Goal: Information Seeking & Learning: Learn about a topic

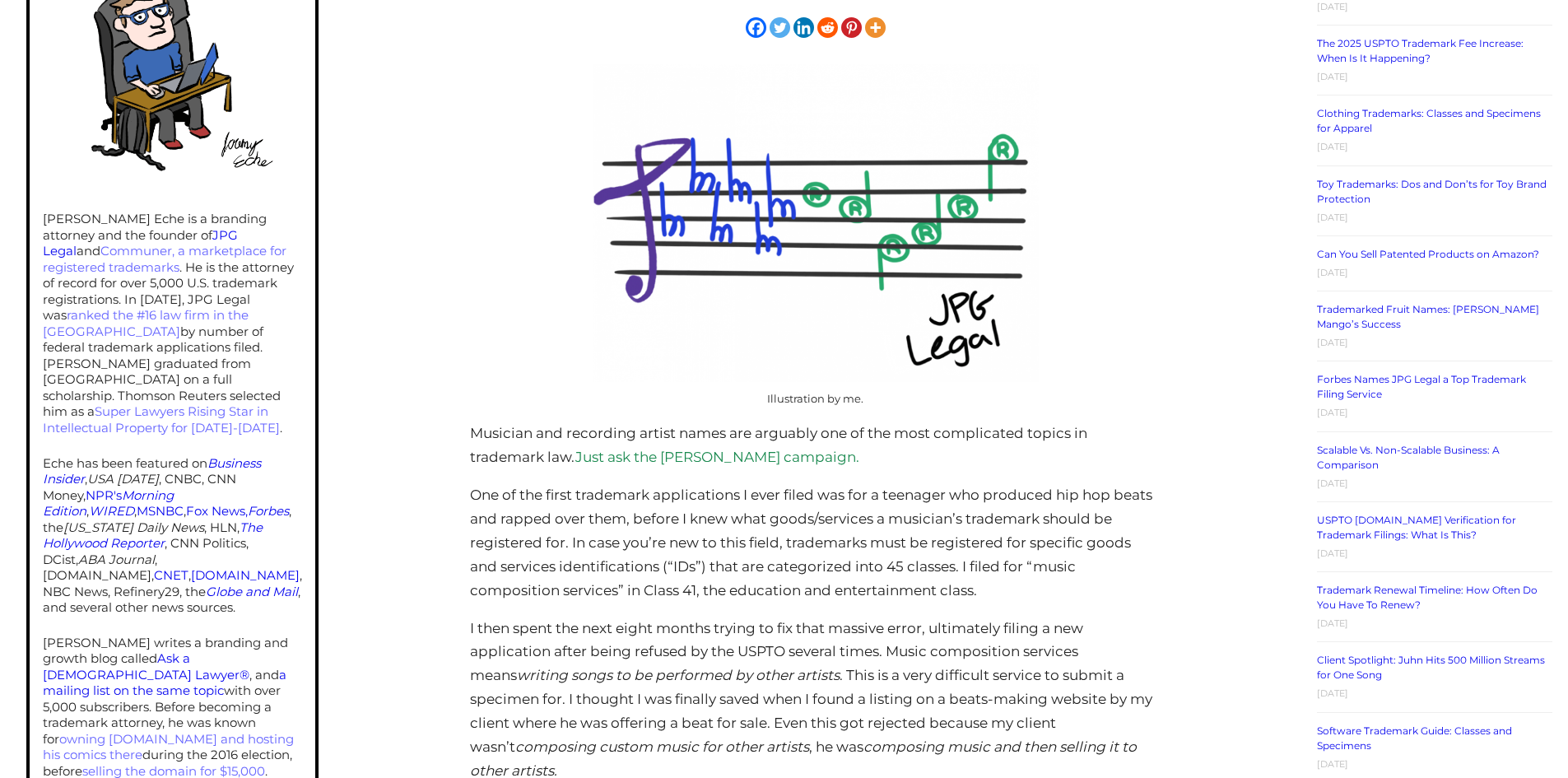
scroll to position [576, 0]
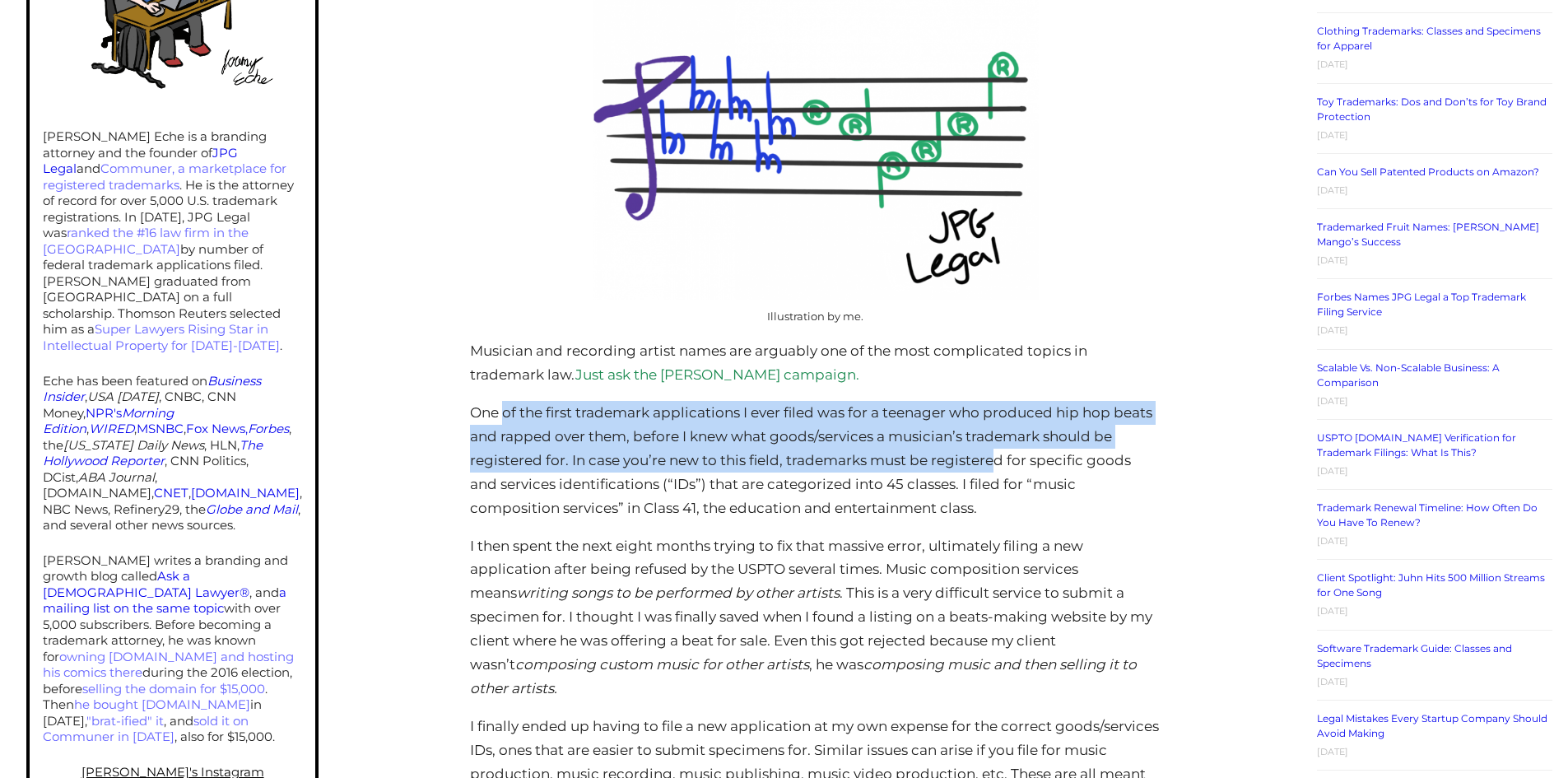
drag, startPoint x: 505, startPoint y: 418, endPoint x: 995, endPoint y: 456, distance: 491.5
click at [995, 456] on p "One of the first trademark applications I ever filed was for a teenager who pro…" at bounding box center [815, 460] width 690 height 120
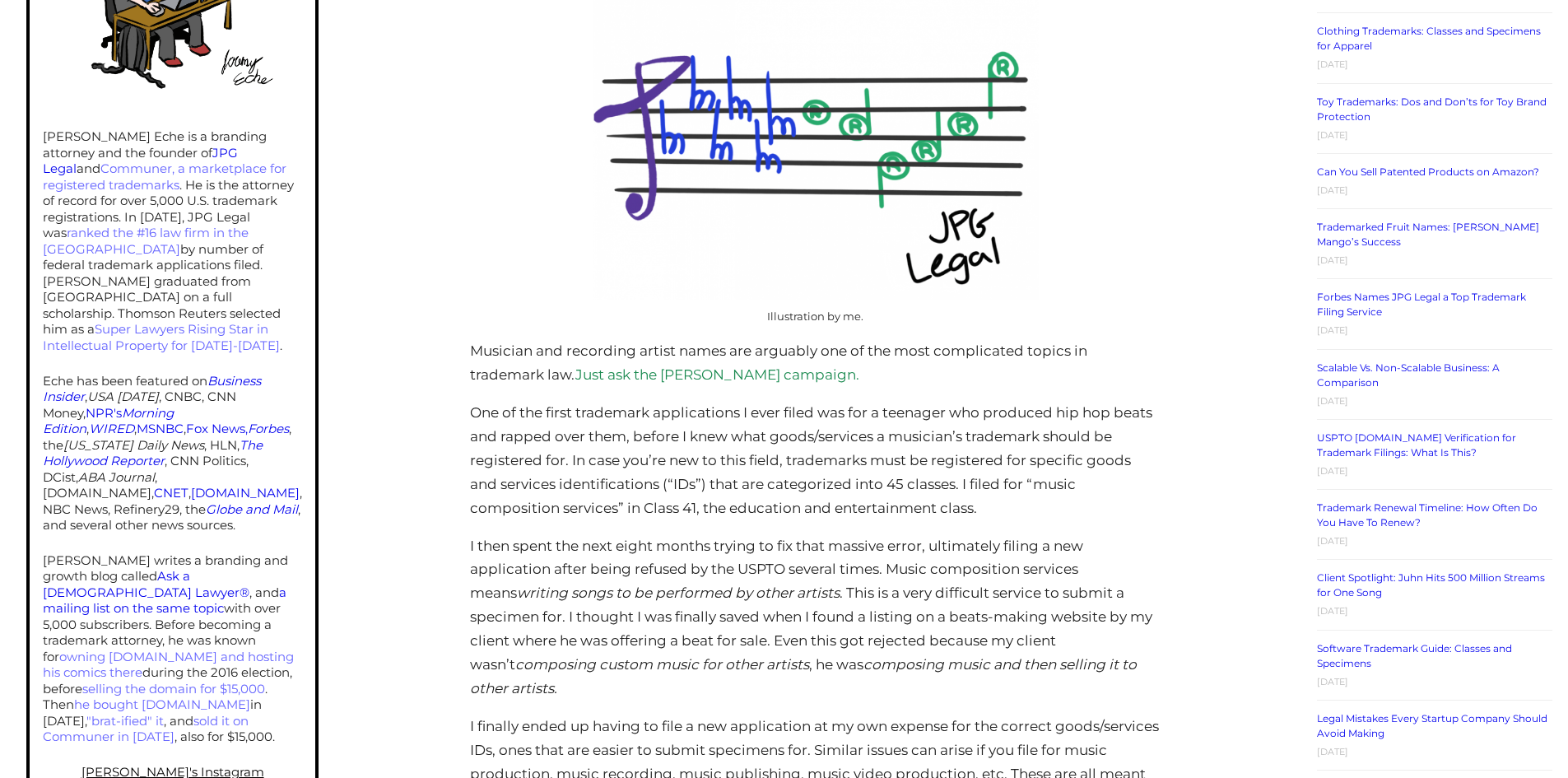
click at [804, 479] on p "One of the first trademark applications I ever filed was for a teenager who pro…" at bounding box center [815, 460] width 690 height 120
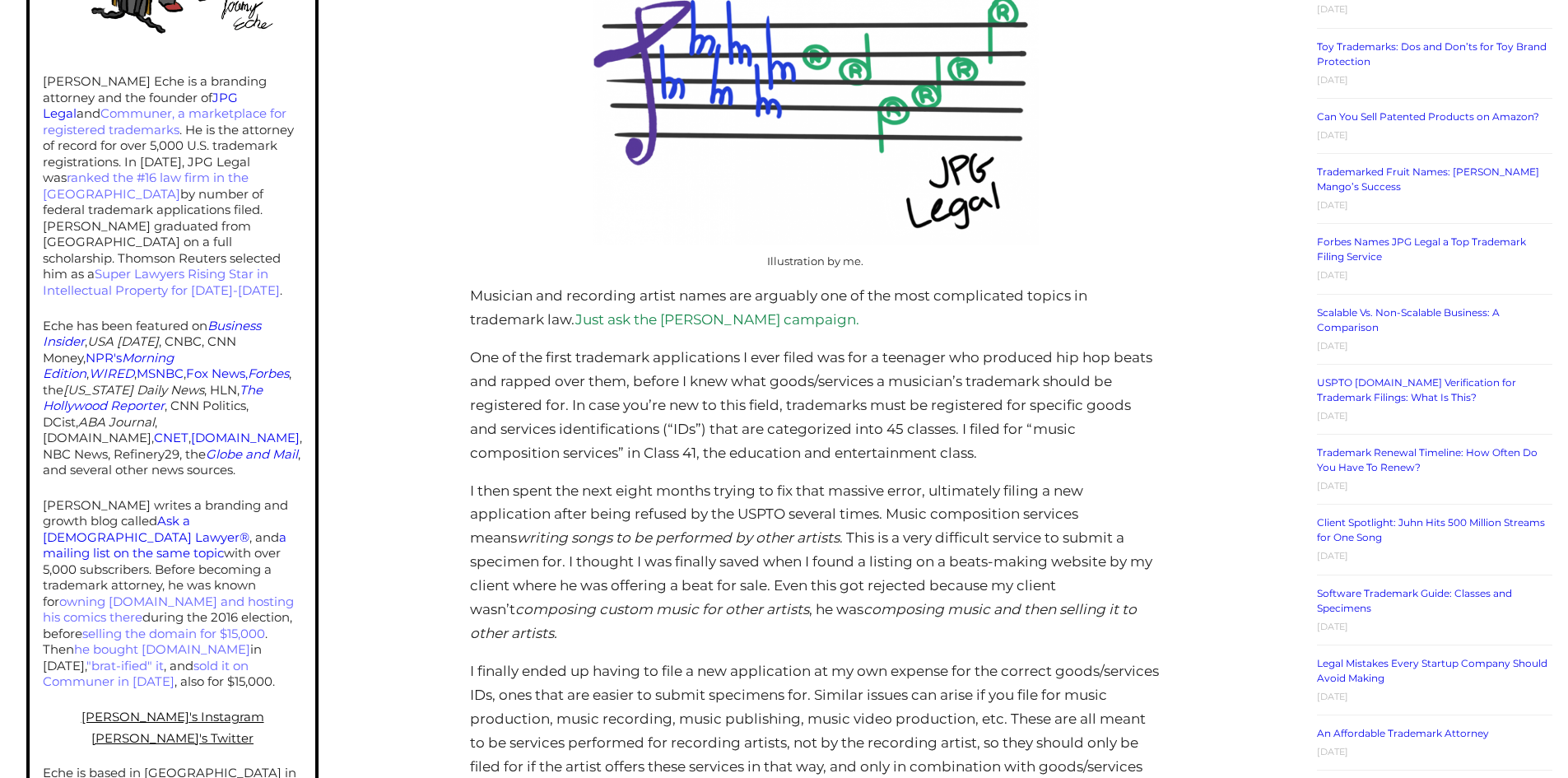
scroll to position [658, 0]
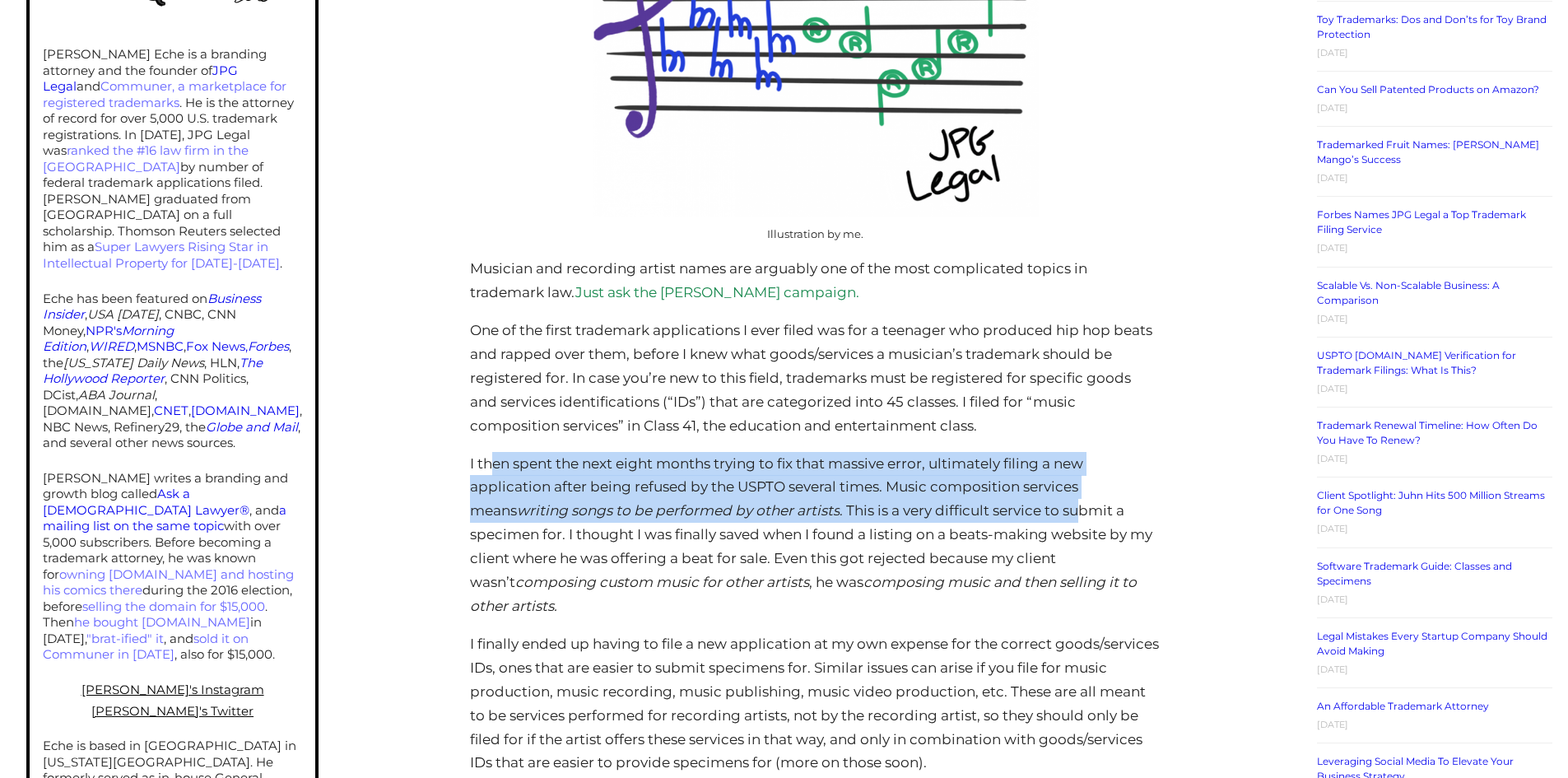
drag, startPoint x: 496, startPoint y: 463, endPoint x: 1030, endPoint y: 504, distance: 535.6
click at [1030, 504] on p "I then spent the next eight months trying to fix that massive error, ultimately…" at bounding box center [815, 535] width 690 height 167
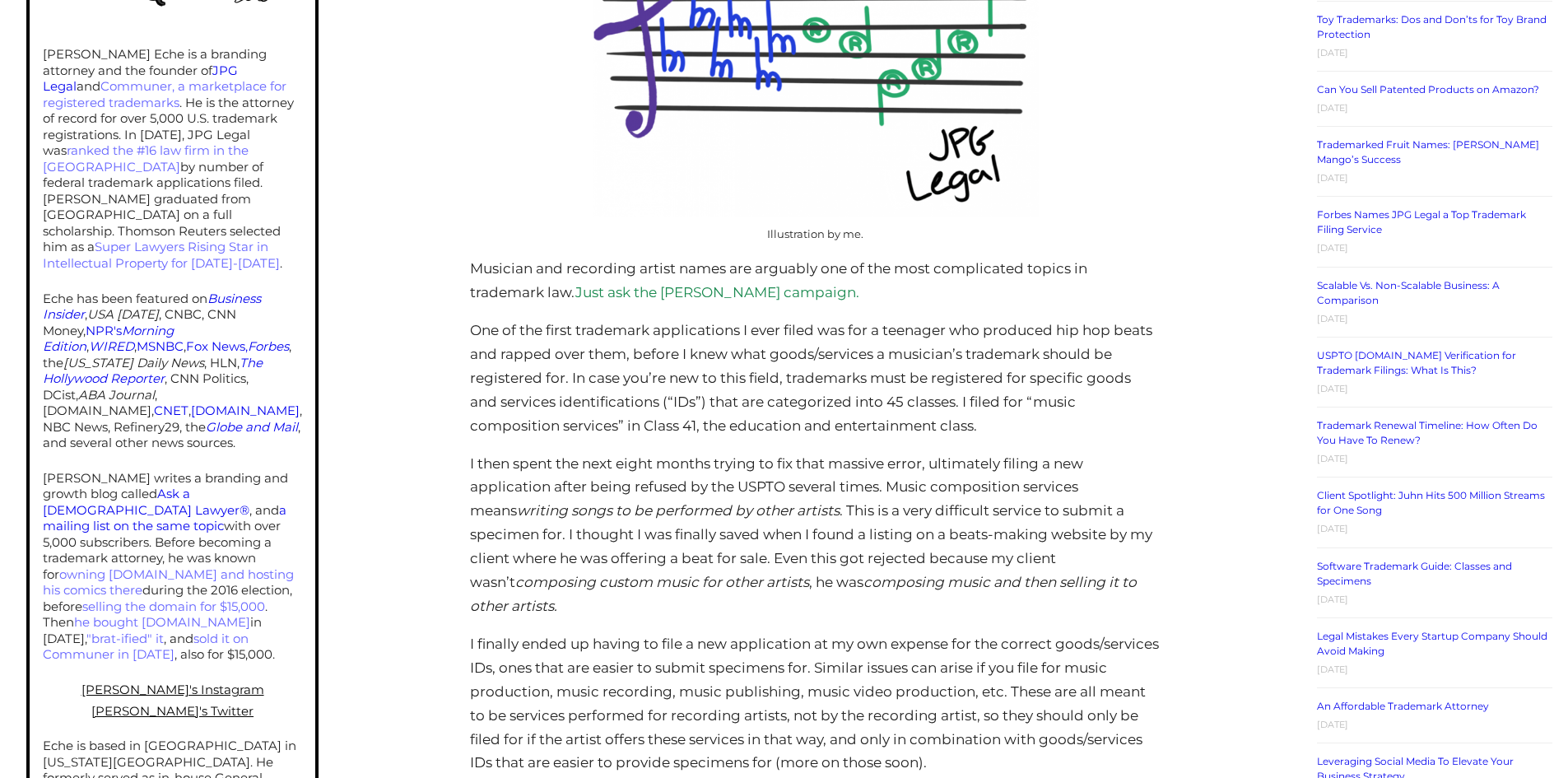
click at [1048, 508] on p "I then spent the next eight months trying to fix that massive error, ultimately…" at bounding box center [815, 535] width 690 height 167
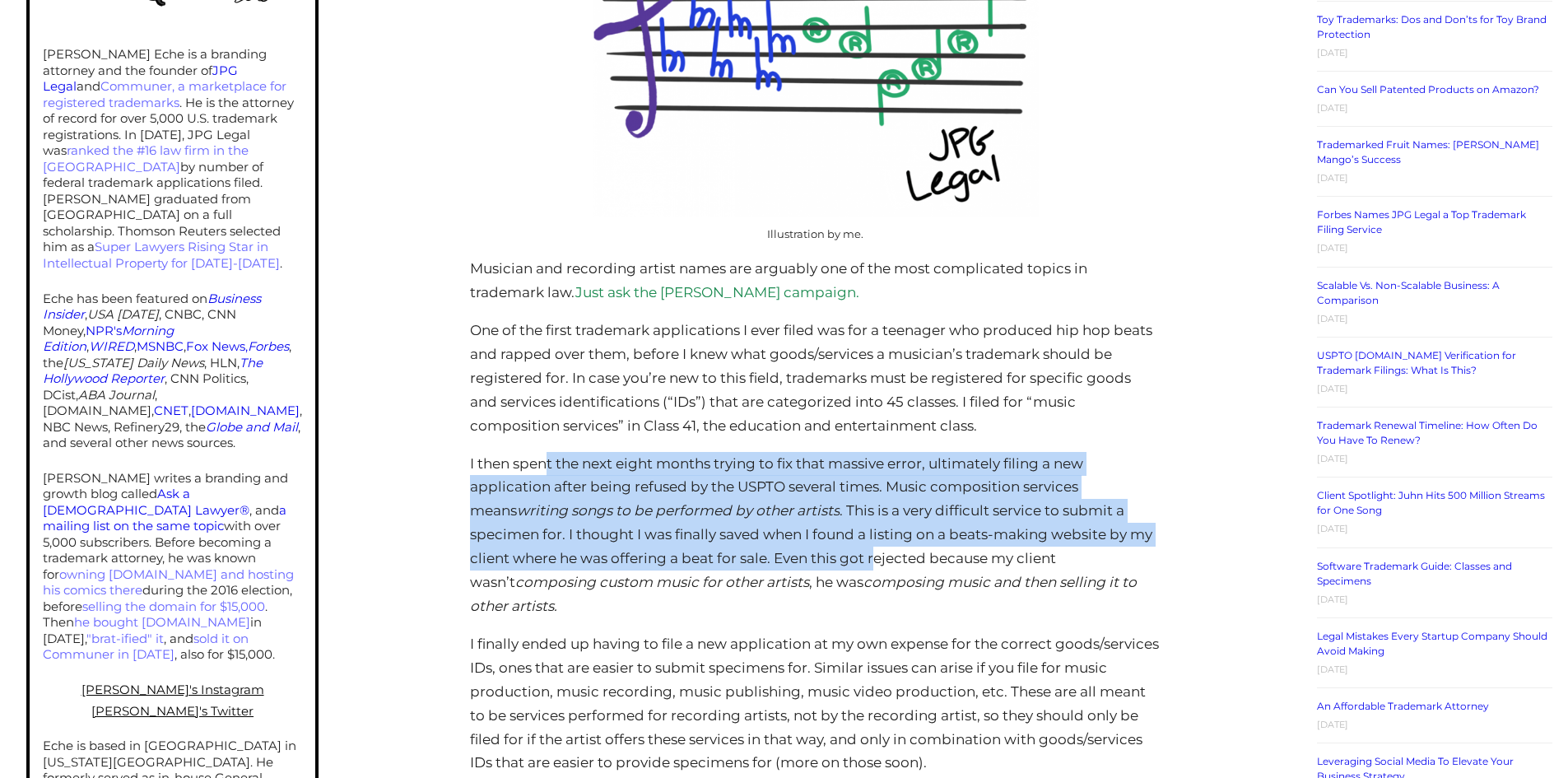
drag, startPoint x: 836, startPoint y: 569, endPoint x: 549, endPoint y: 470, distance: 303.6
click at [549, 470] on p "I then spent the next eight months trying to fix that massive error, ultimately…" at bounding box center [815, 535] width 690 height 167
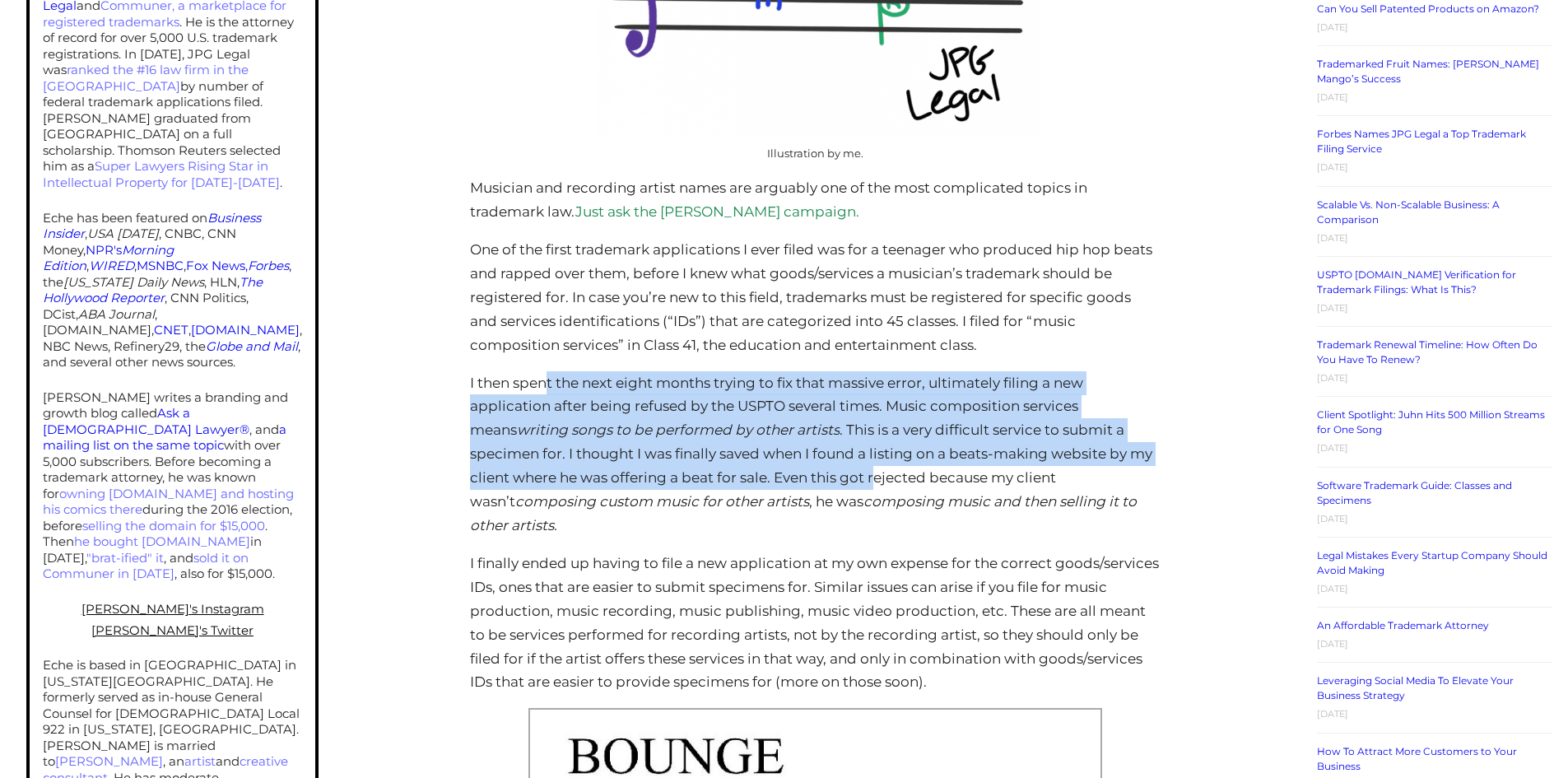
scroll to position [906, 0]
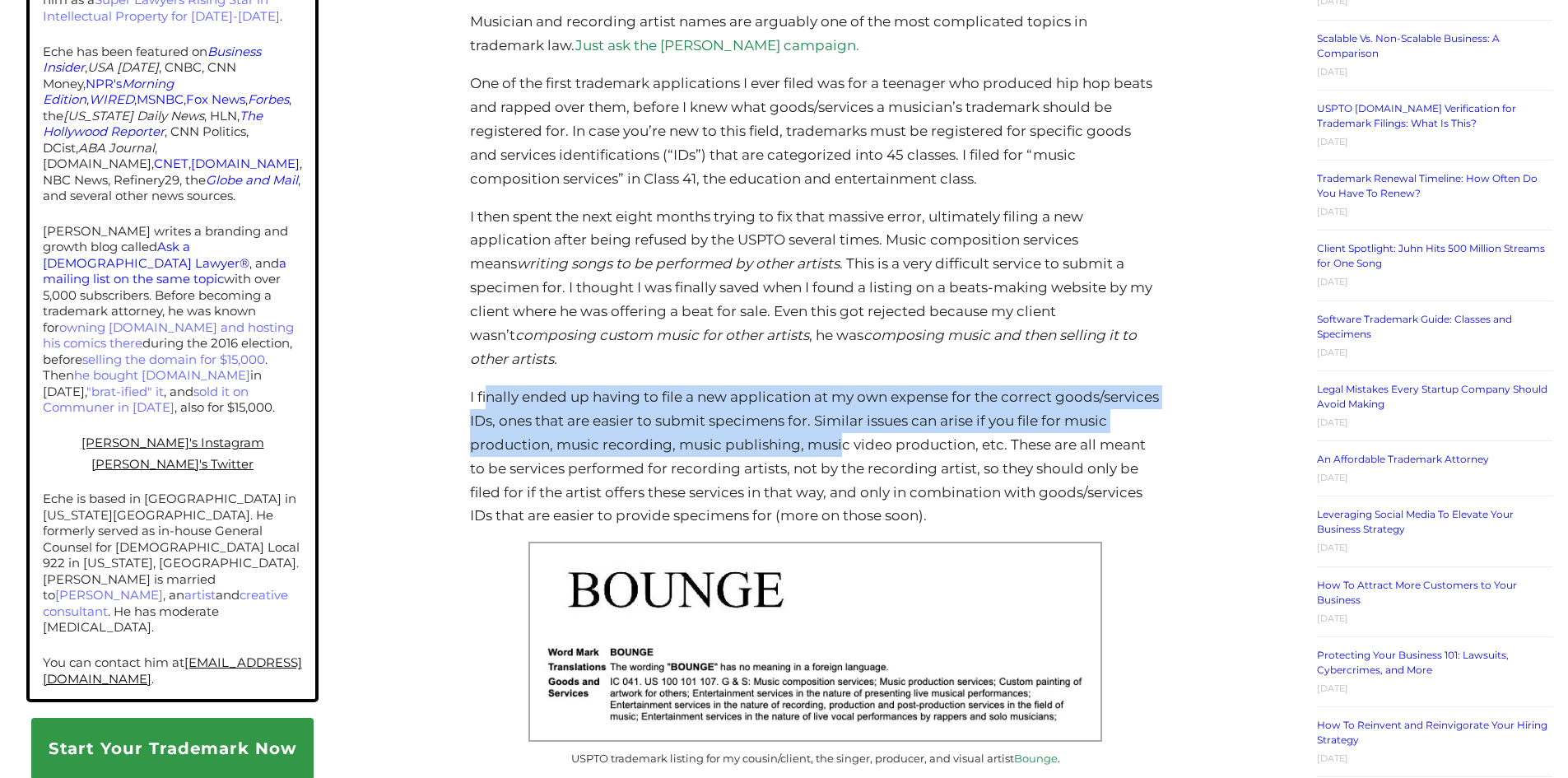
drag, startPoint x: 489, startPoint y: 377, endPoint x: 909, endPoint y: 417, distance: 421.9
click at [909, 417] on p "I finally ended up having to file a new application at my own expense for the c…" at bounding box center [815, 456] width 690 height 143
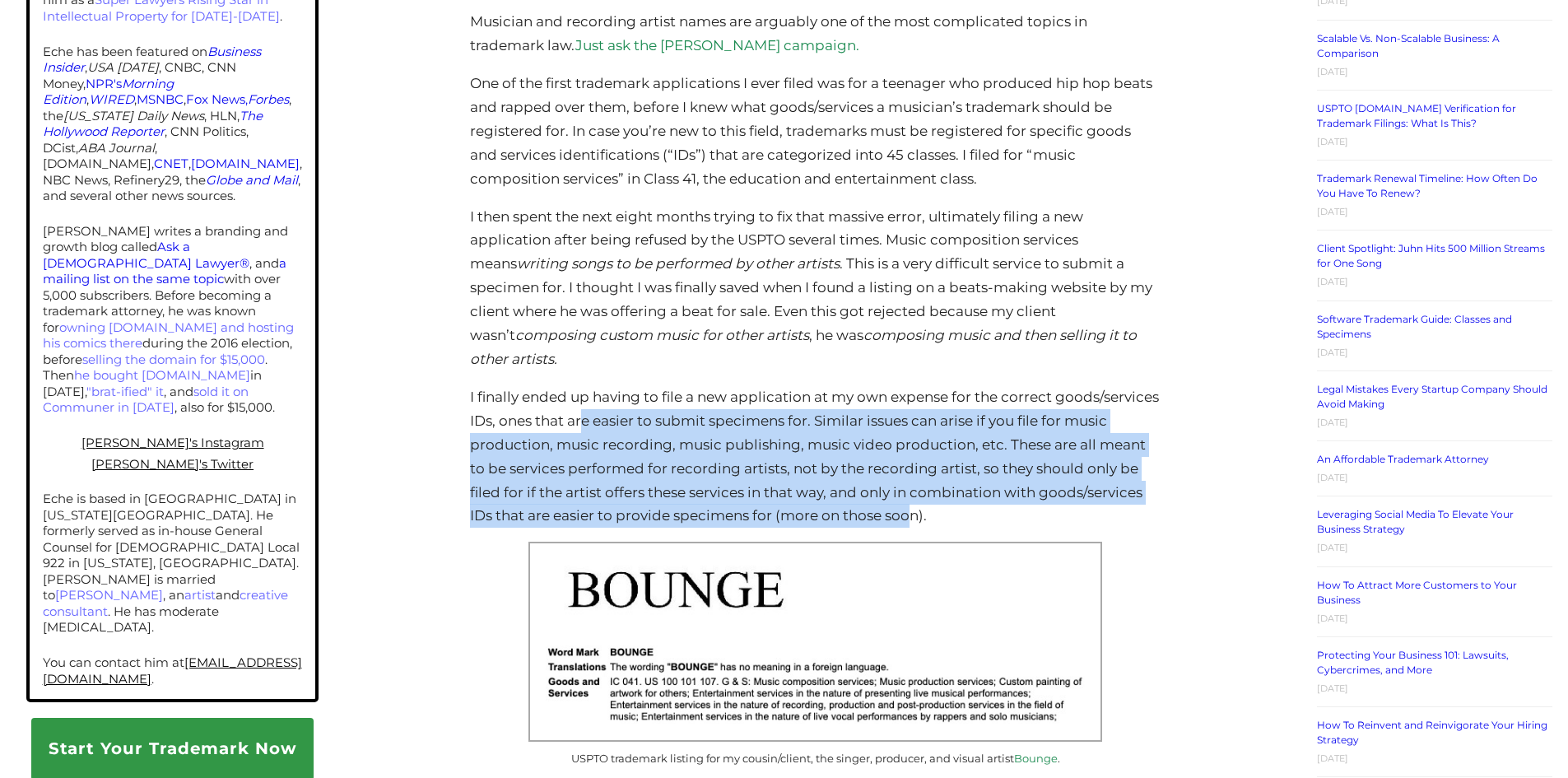
drag, startPoint x: 1016, startPoint y: 489, endPoint x: 686, endPoint y: 406, distance: 340.3
click at [687, 406] on p "I finally ended up having to file a new application at my own expense for the c…" at bounding box center [815, 456] width 690 height 143
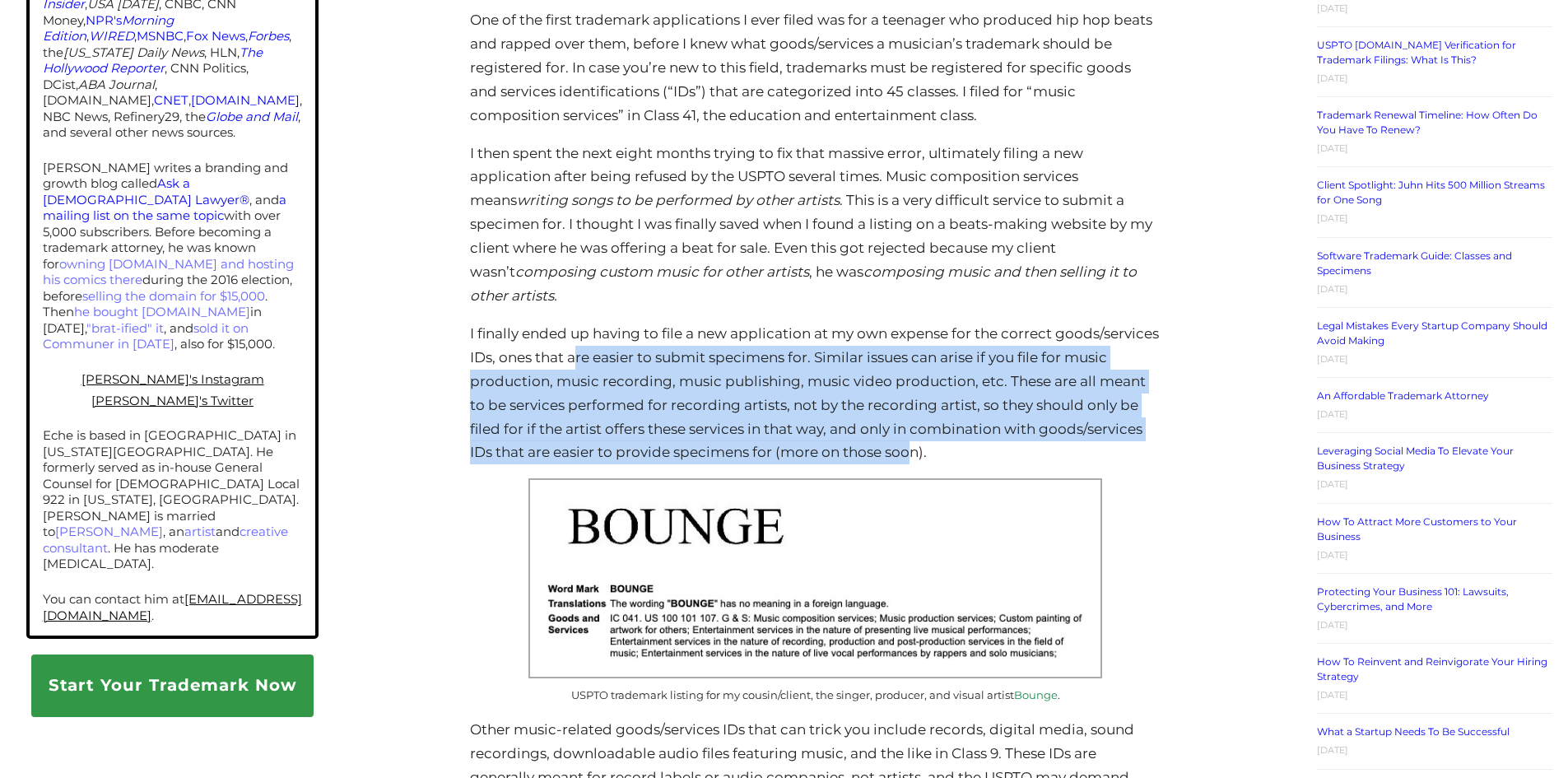
scroll to position [1070, 0]
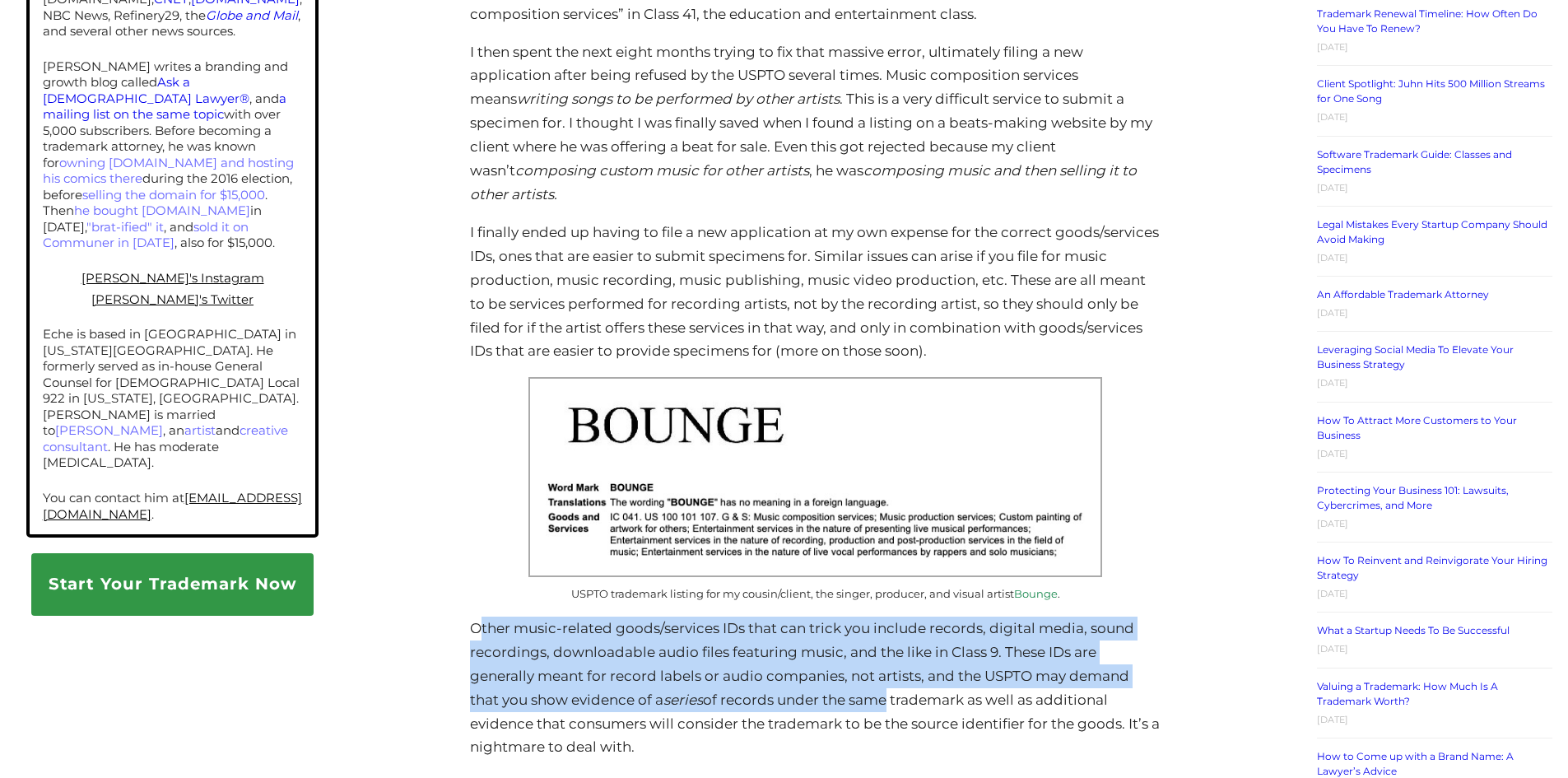
drag, startPoint x: 478, startPoint y: 607, endPoint x: 888, endPoint y: 673, distance: 415.3
click at [888, 673] on p "Other music-related goods/services IDs that can trick you include records, digi…" at bounding box center [815, 688] width 690 height 143
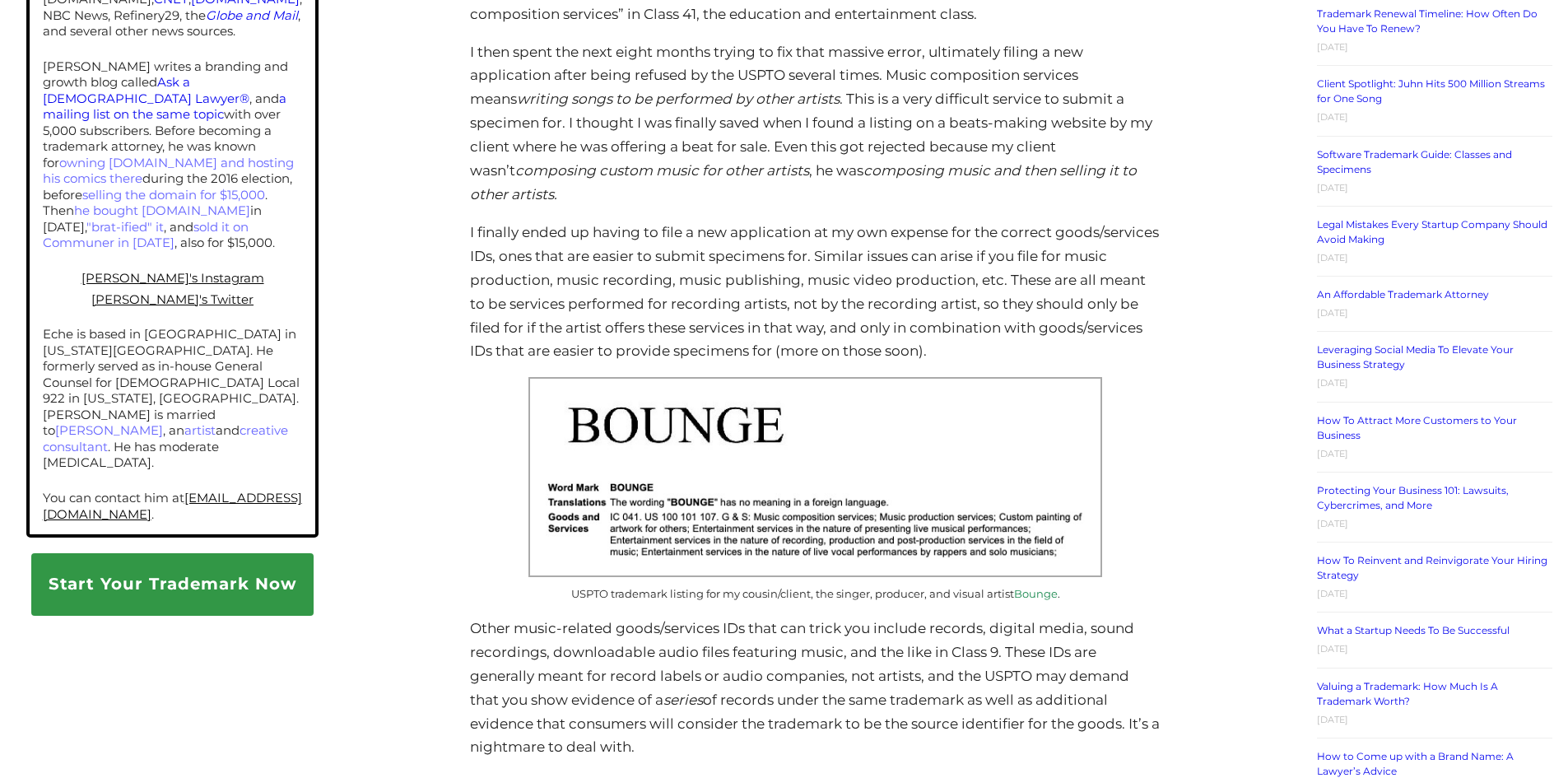
click at [901, 675] on p "Other music-related goods/services IDs that can trick you include records, digi…" at bounding box center [815, 688] width 690 height 143
click at [611, 617] on p "Other music-related goods/services IDs that can trick you include records, digi…" at bounding box center [815, 688] width 690 height 143
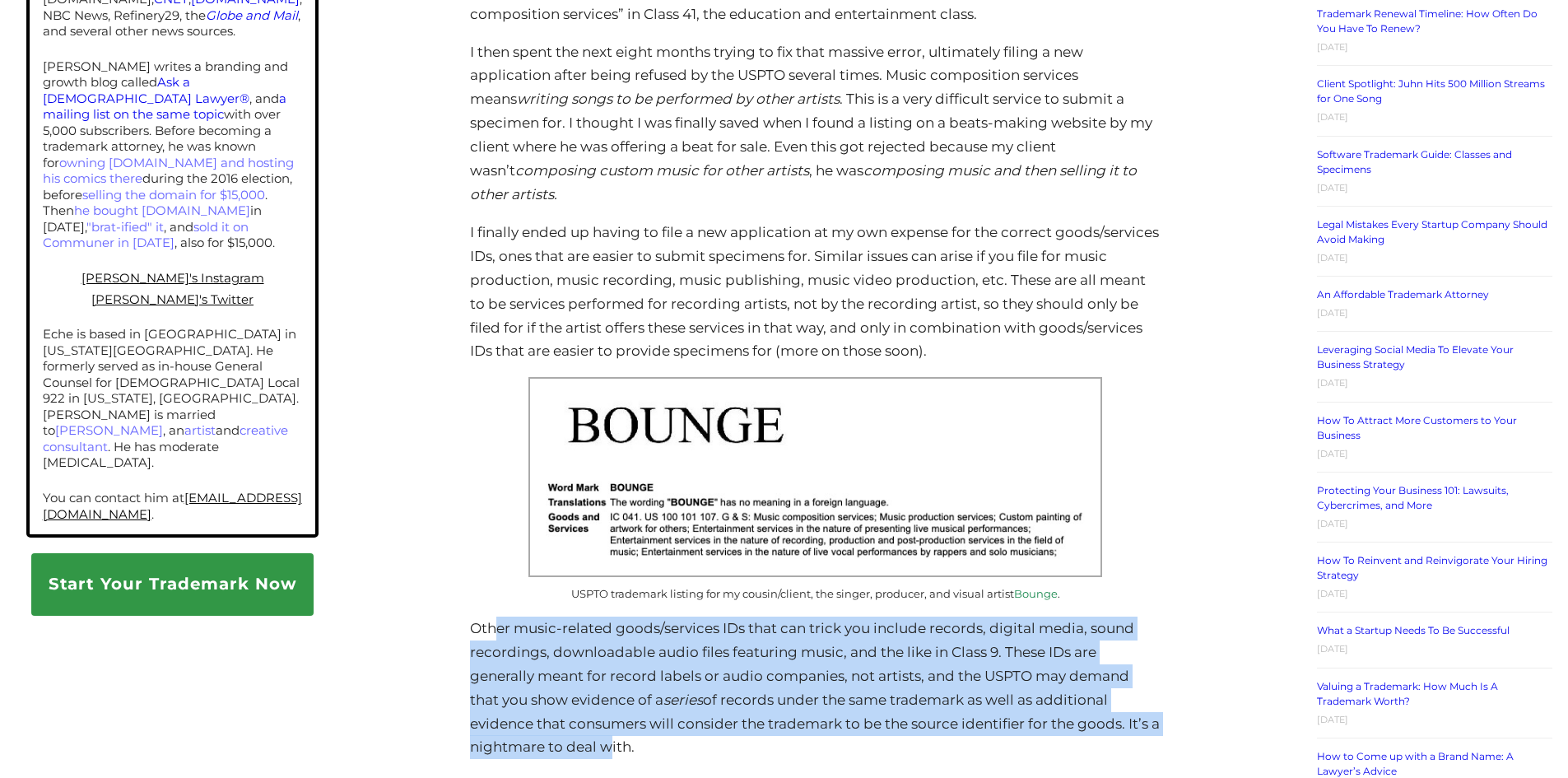
drag, startPoint x: 502, startPoint y: 606, endPoint x: 617, endPoint y: 727, distance: 166.9
click at [617, 727] on p "Other music-related goods/services IDs that can trick you include records, digi…" at bounding box center [815, 688] width 690 height 143
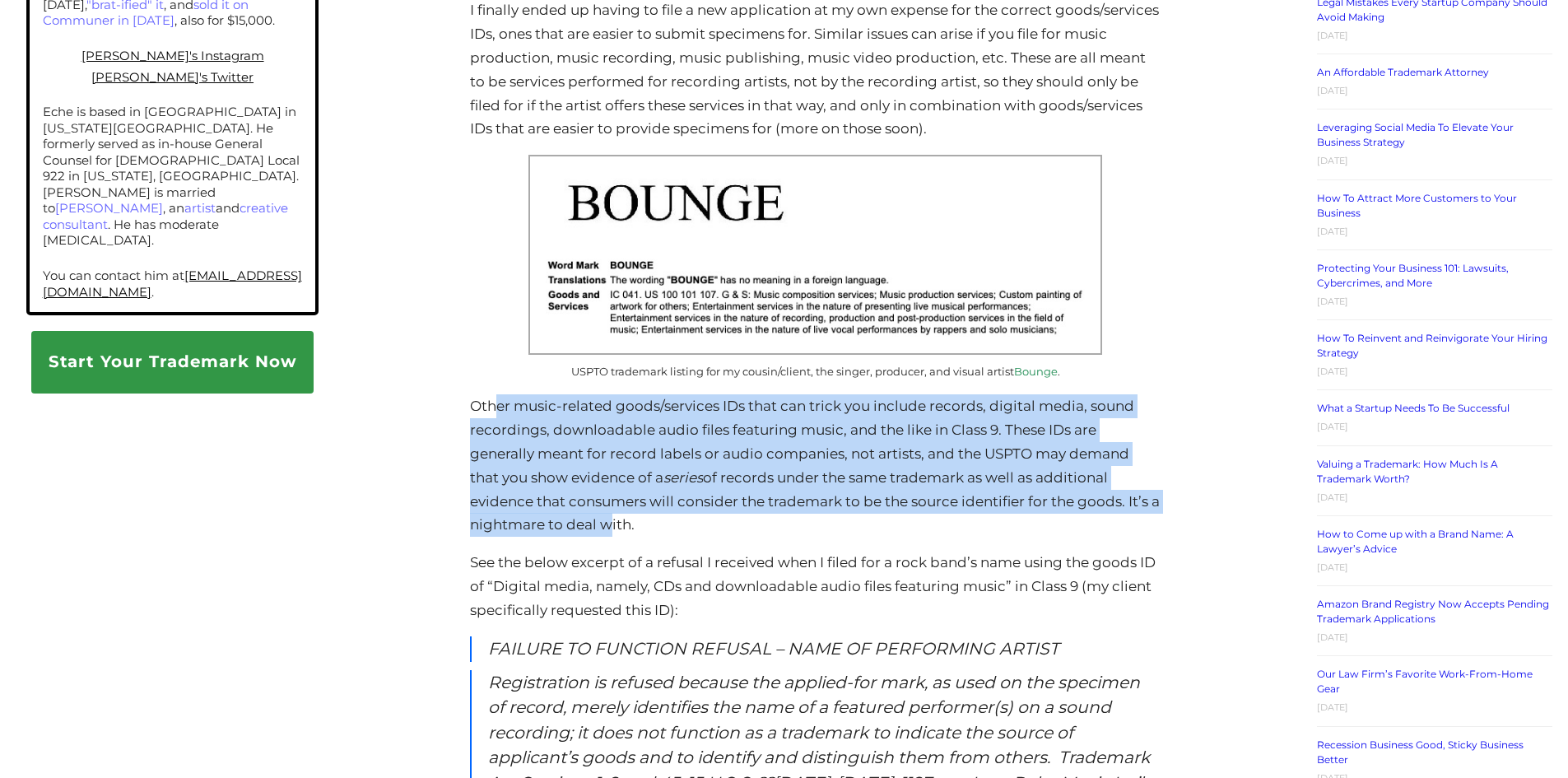
scroll to position [1317, 0]
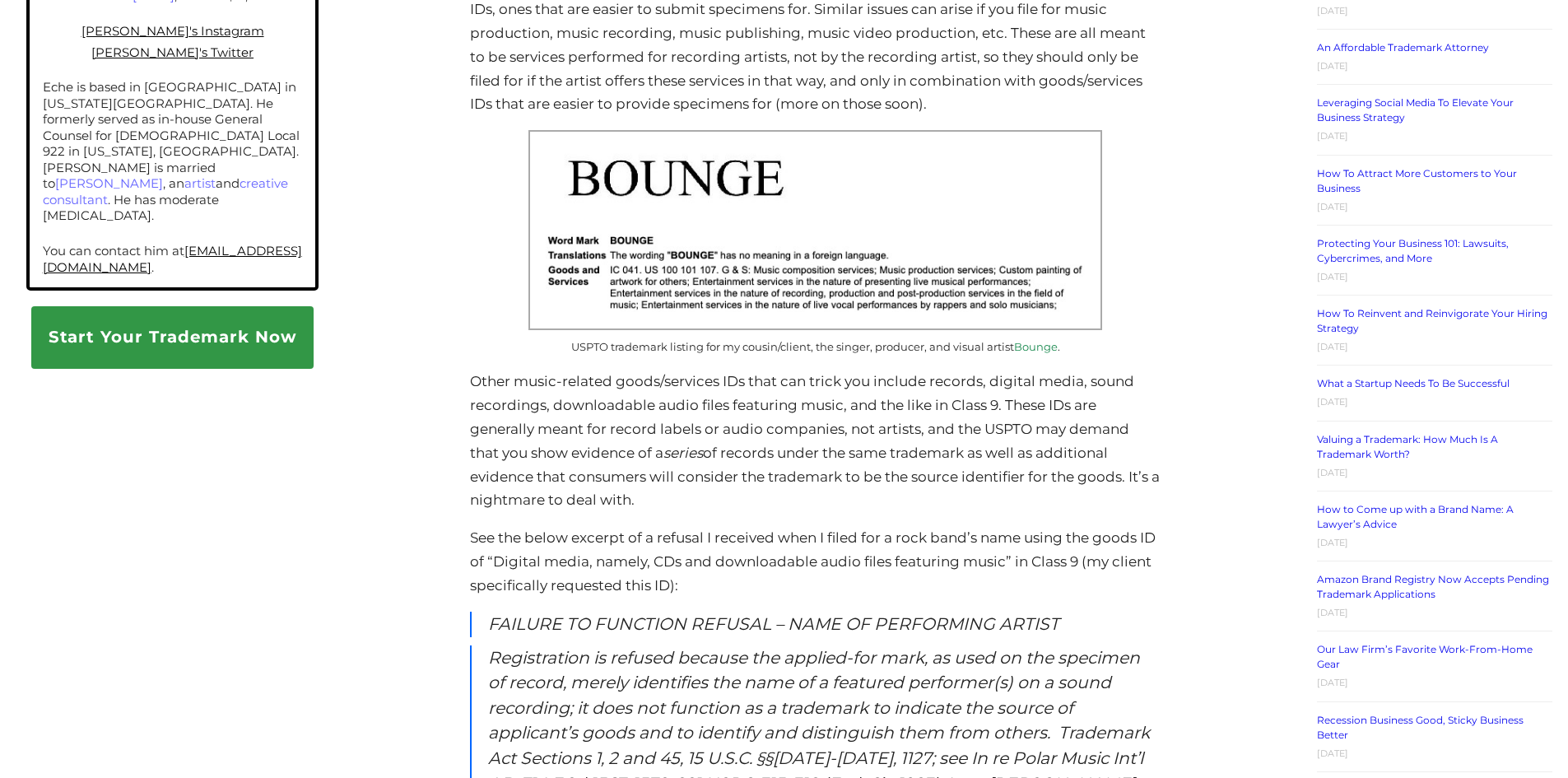
click at [622, 529] on p "See the below excerpt of a refusal I received when I filed for a rock band’s na…" at bounding box center [815, 561] width 690 height 72
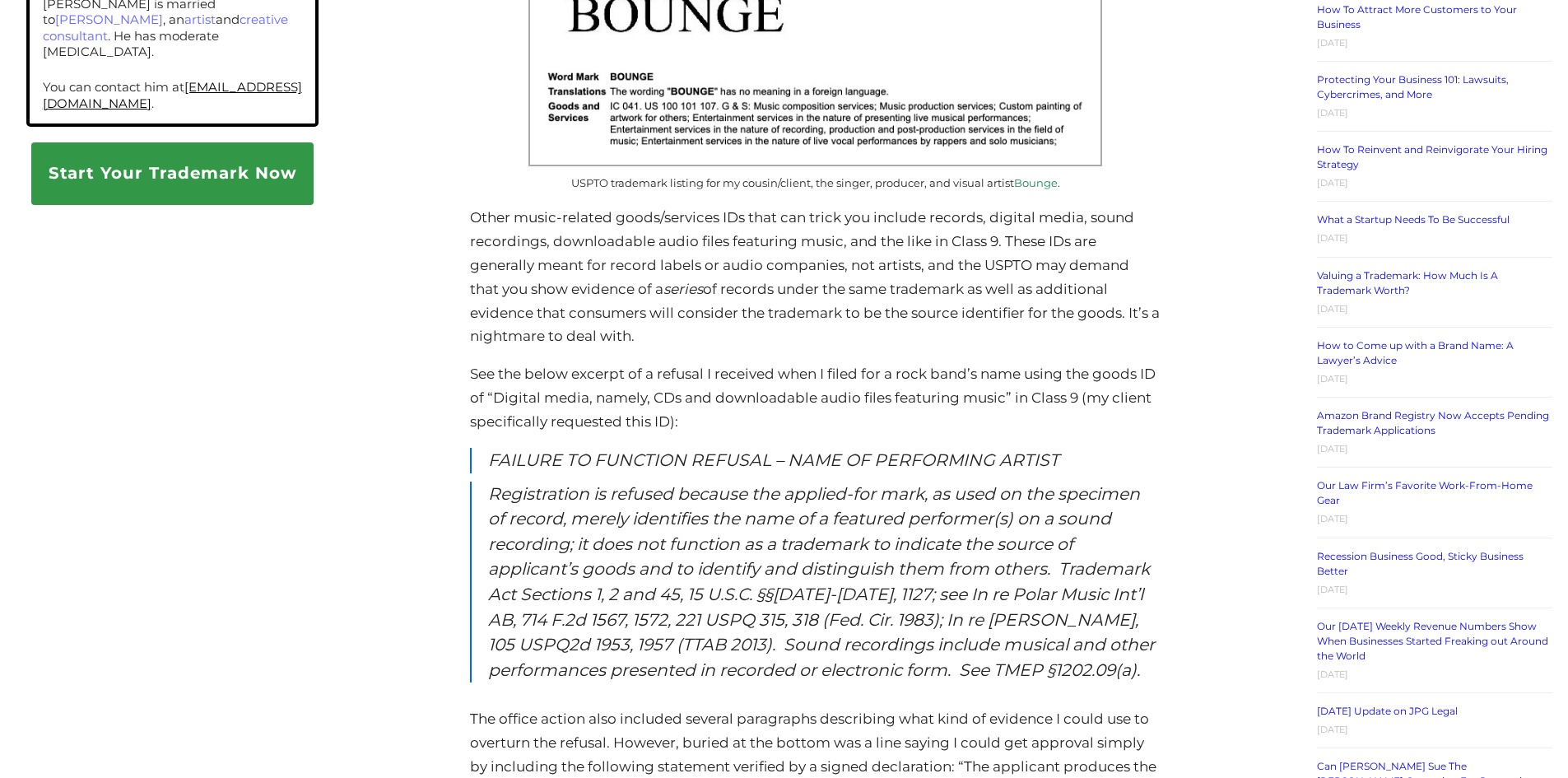
scroll to position [1482, 0]
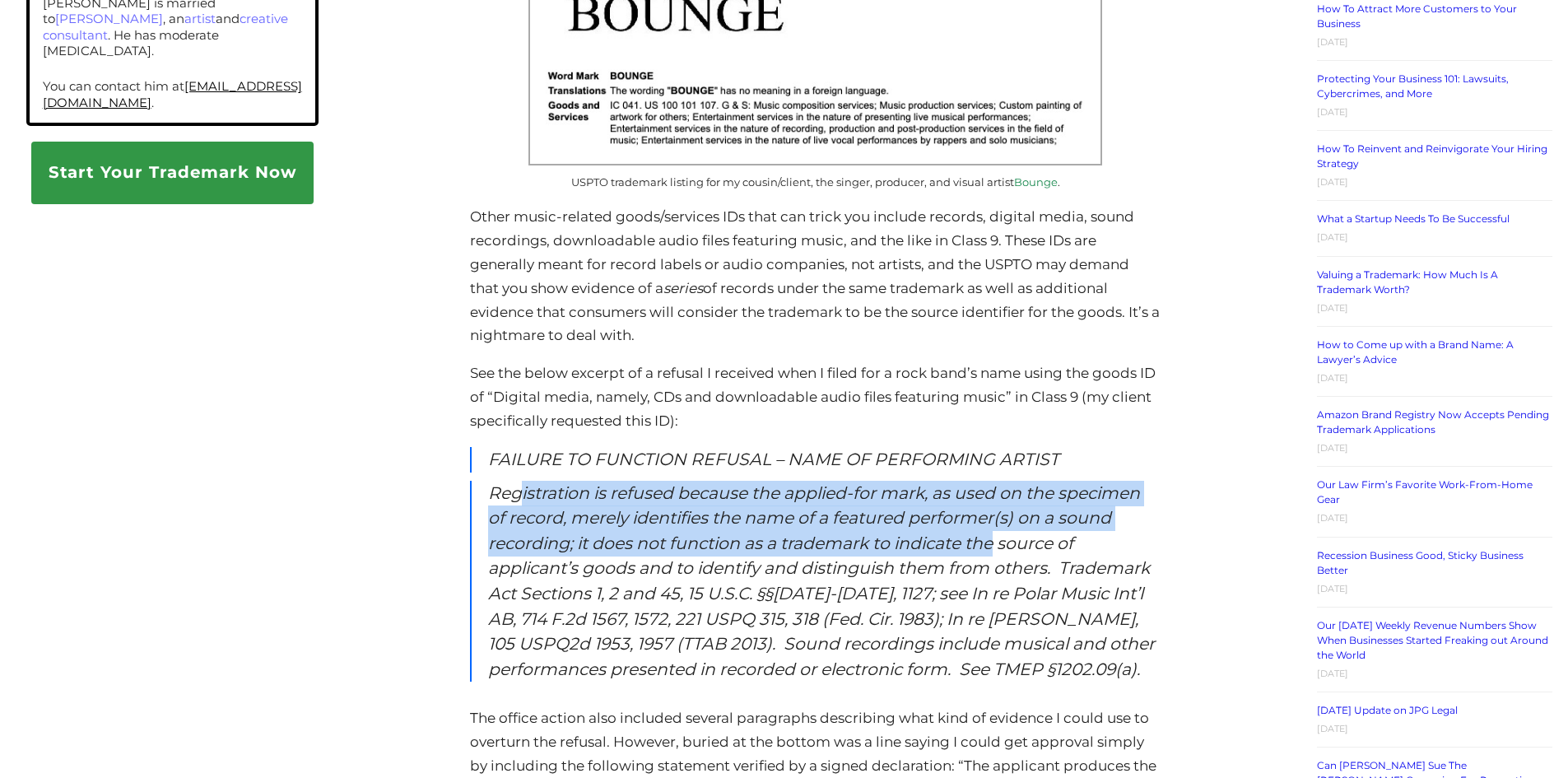
drag, startPoint x: 523, startPoint y: 469, endPoint x: 1001, endPoint y: 514, distance: 480.1
click at [1001, 514] on em "Registration is refused because the applied-for mark, as used on the specimen o…" at bounding box center [822, 580] width 667 height 197
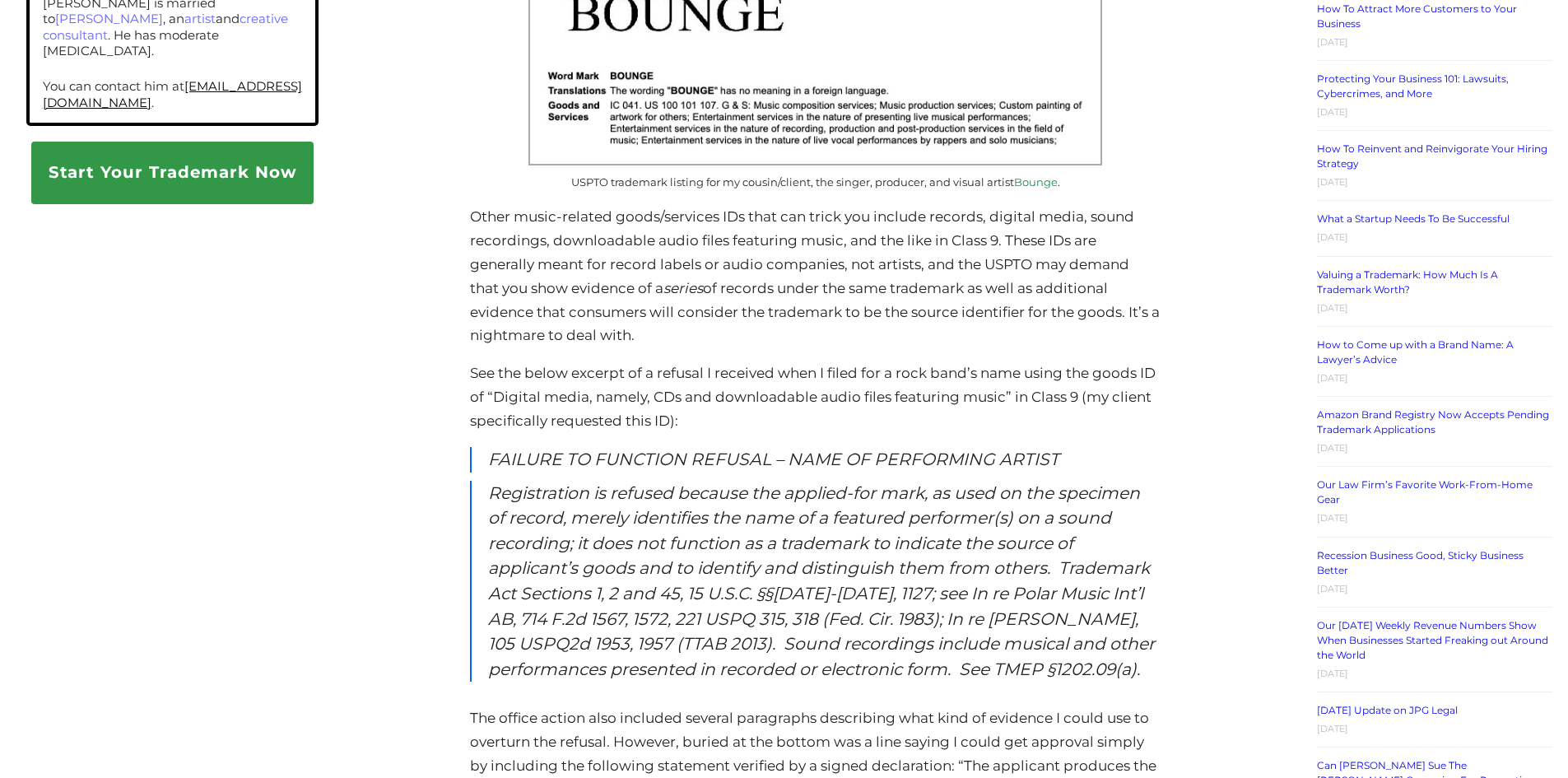
click at [719, 548] on em "Registration is refused because the applied-for mark, as used on the specimen o…" at bounding box center [822, 580] width 667 height 197
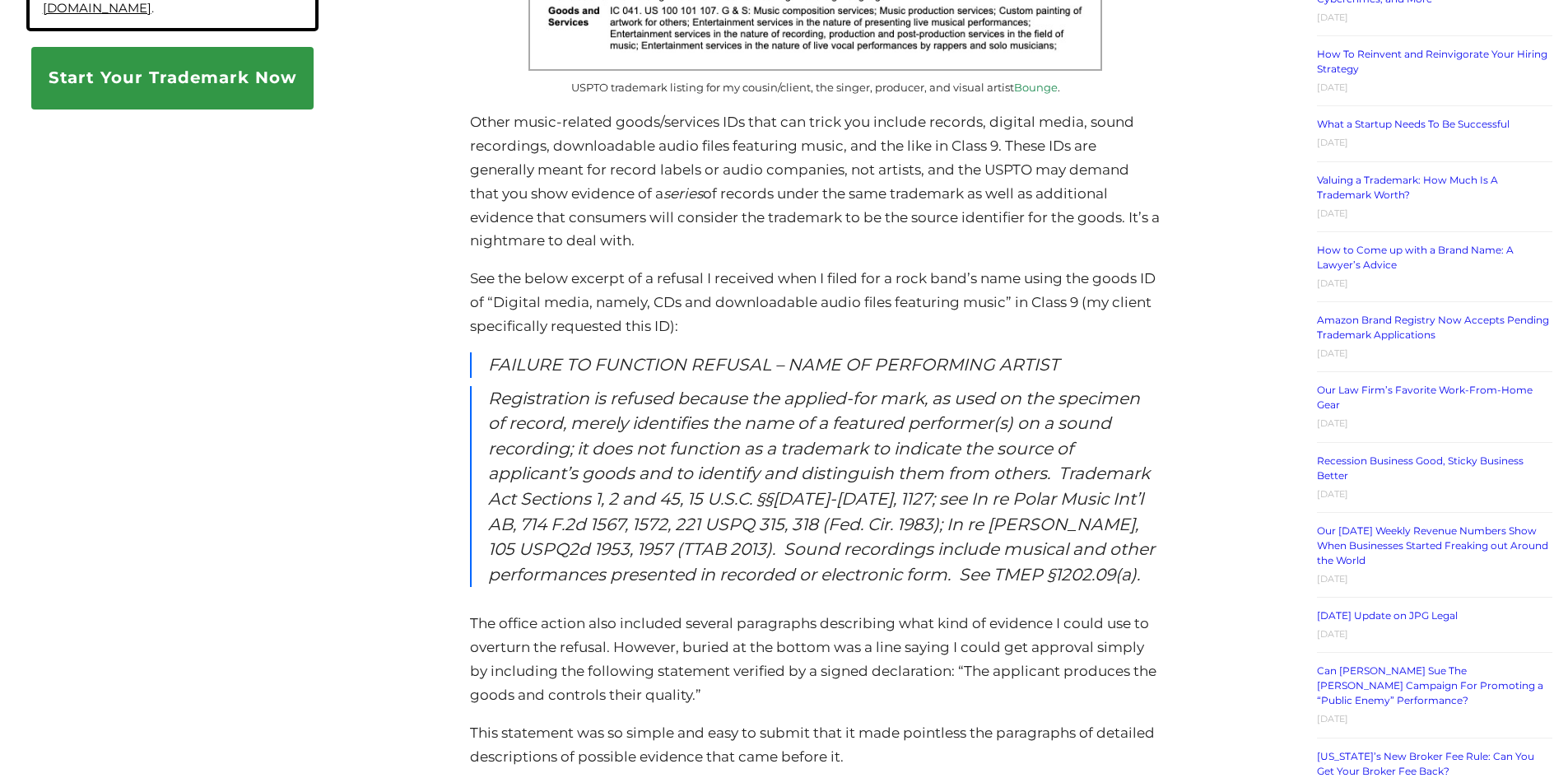
scroll to position [1728, 0]
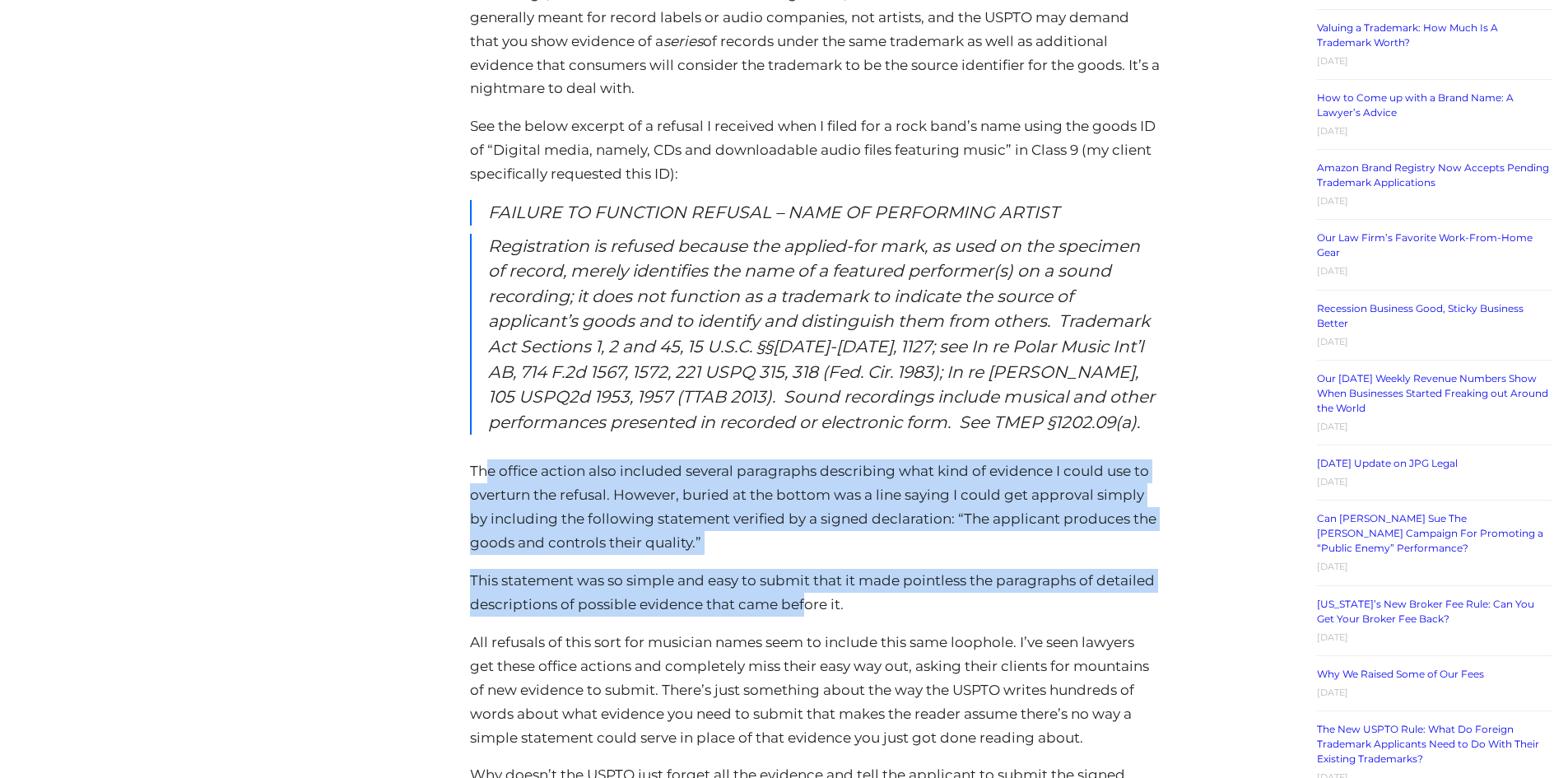
drag, startPoint x: 491, startPoint y: 449, endPoint x: 806, endPoint y: 583, distance: 342.3
click at [806, 583] on div "Trademarking a Band or Musician Name: Goods/Services IDs Posted on [DATE] By [P…" at bounding box center [815, 357] width 690 height 3468
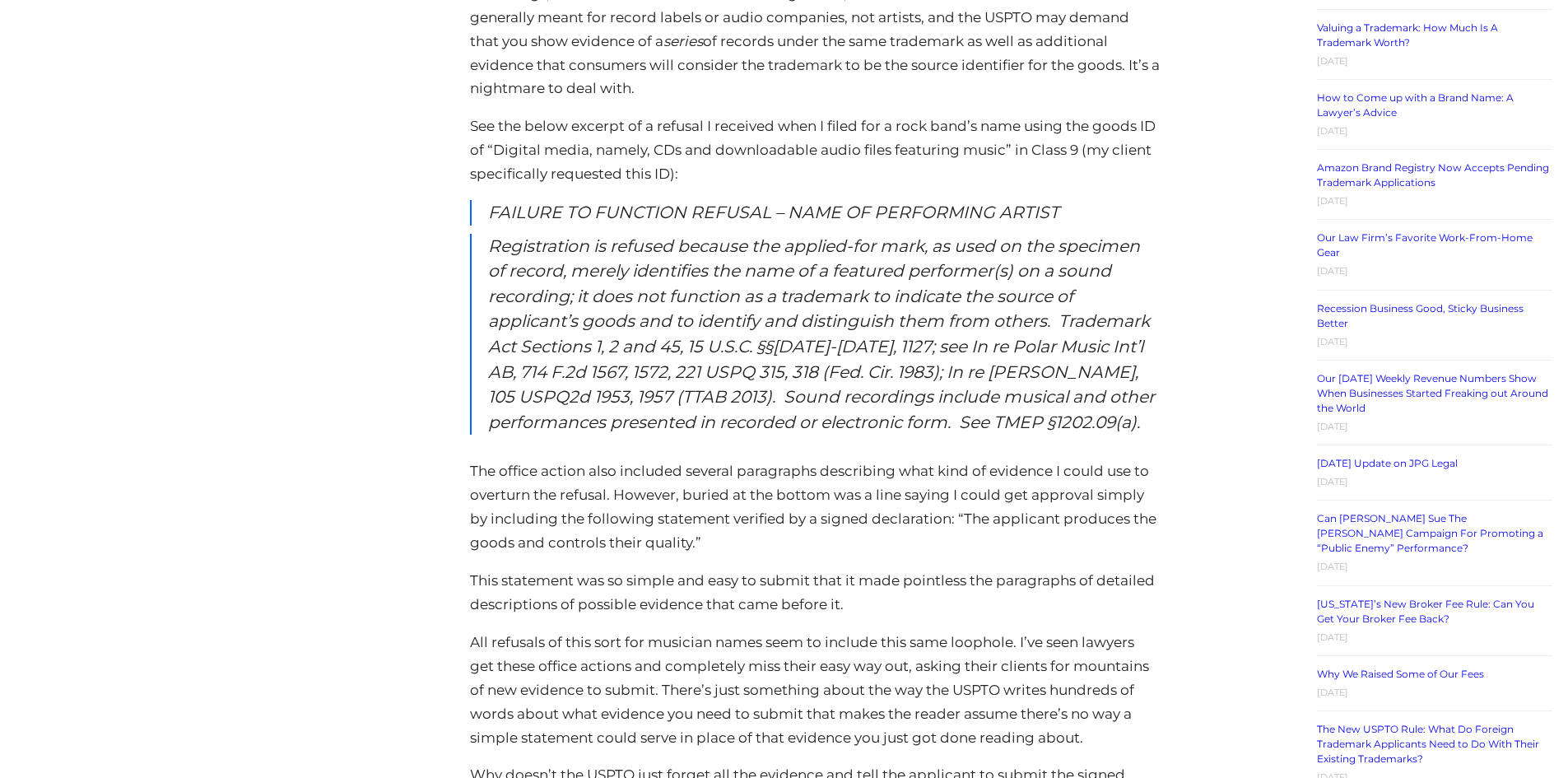
click at [735, 642] on p "All refusals of this sort for musician names seem to include this same loophole…" at bounding box center [815, 689] width 690 height 120
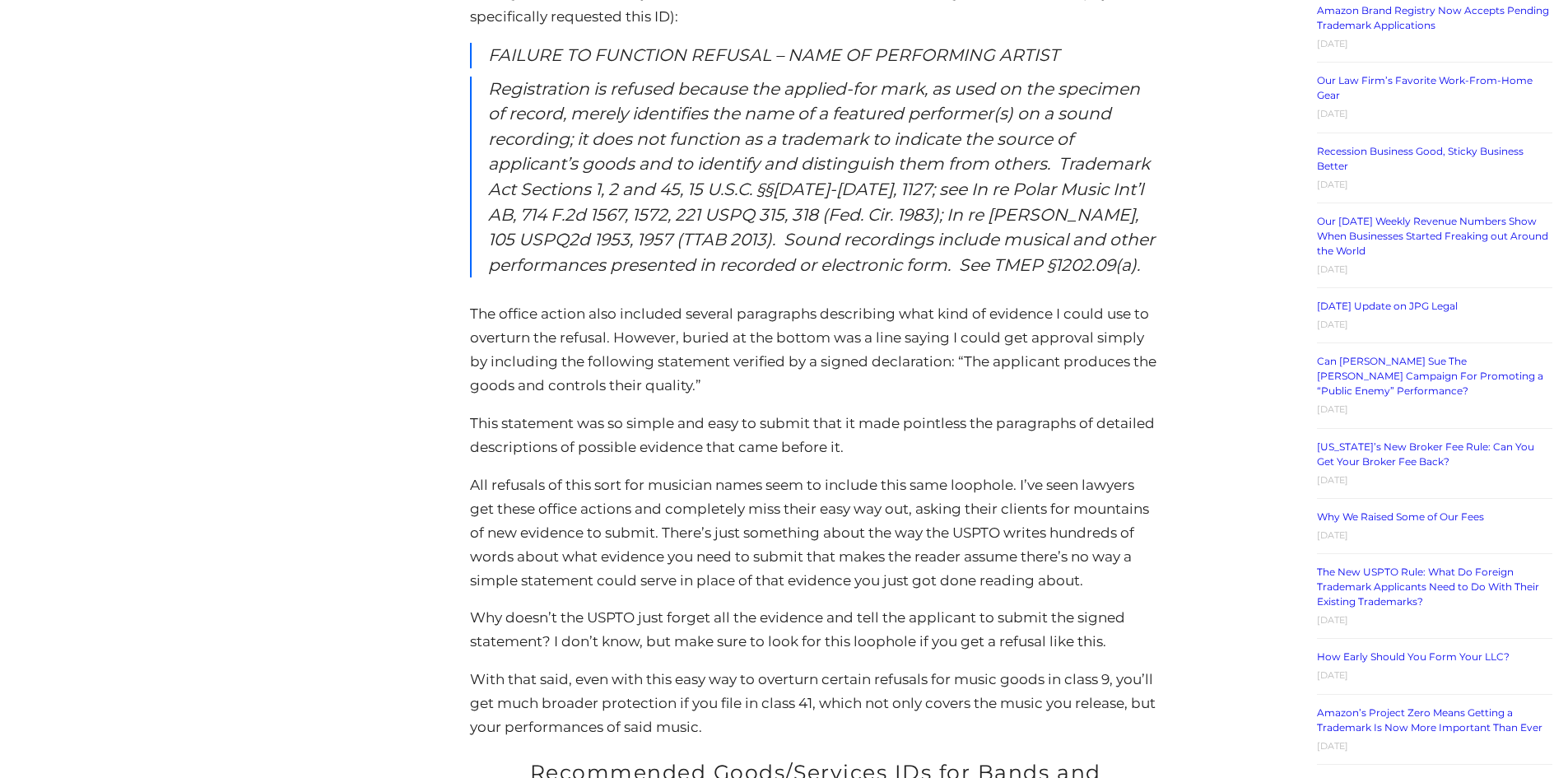
scroll to position [1893, 0]
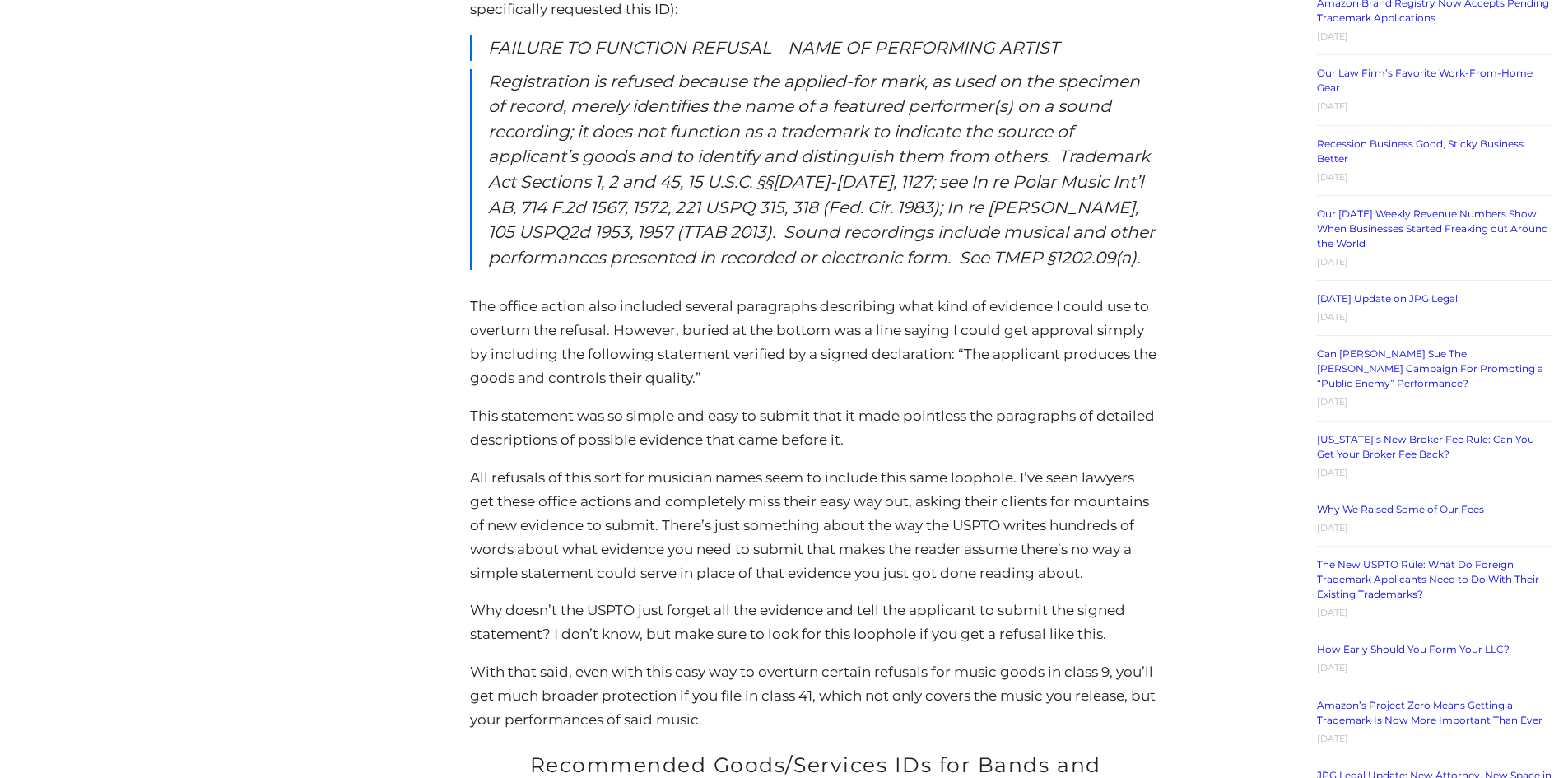
click at [897, 466] on p "All refusals of this sort for musician names seem to include this same loophole…" at bounding box center [815, 525] width 690 height 120
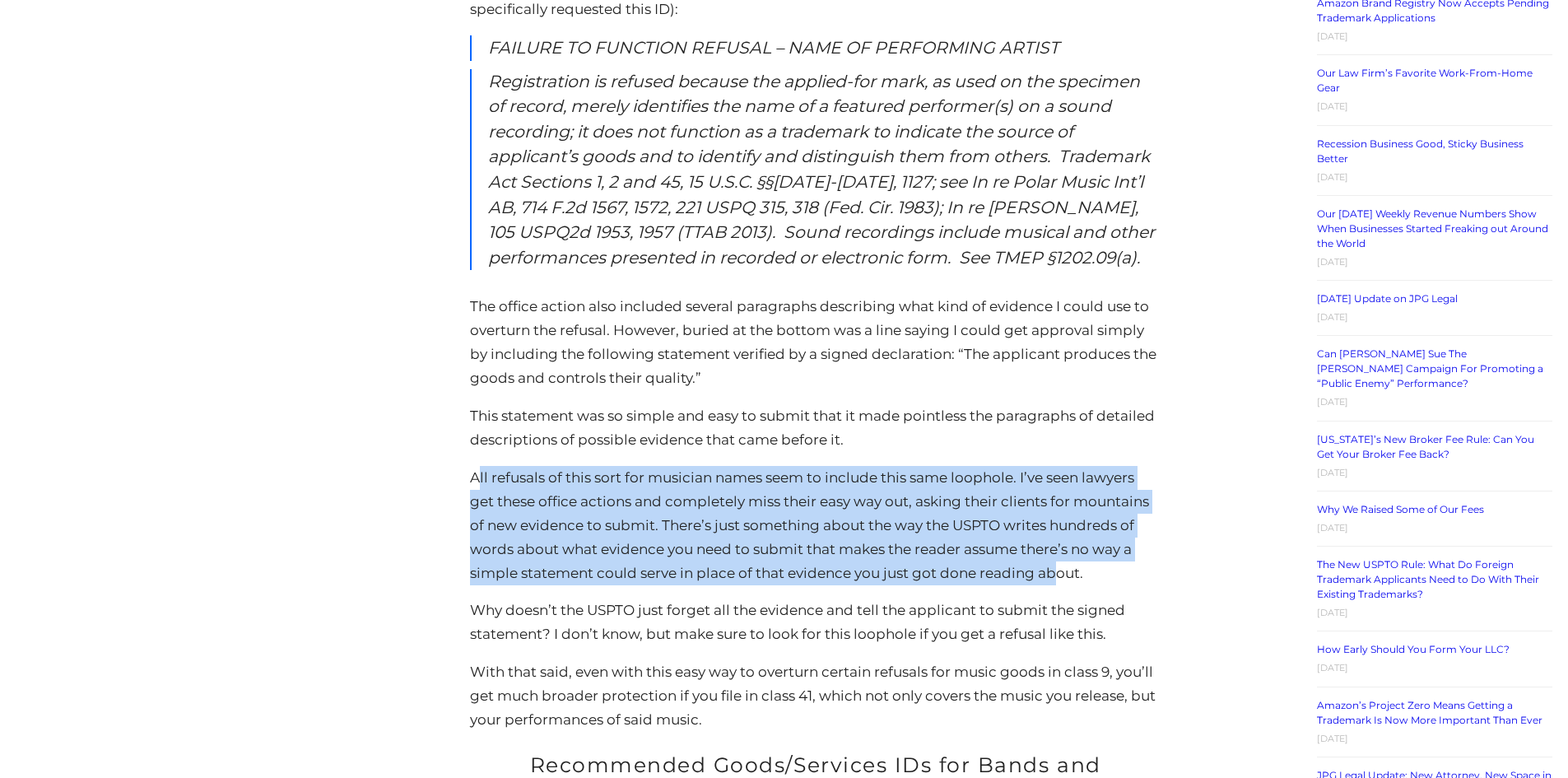
drag, startPoint x: 483, startPoint y: 458, endPoint x: 1057, endPoint y: 546, distance: 580.7
click at [1057, 546] on p "All refusals of this sort for musician names seem to include this same loophole…" at bounding box center [815, 525] width 690 height 120
click at [667, 510] on p "All refusals of this sort for musician names seem to include this same loophole…" at bounding box center [815, 525] width 690 height 120
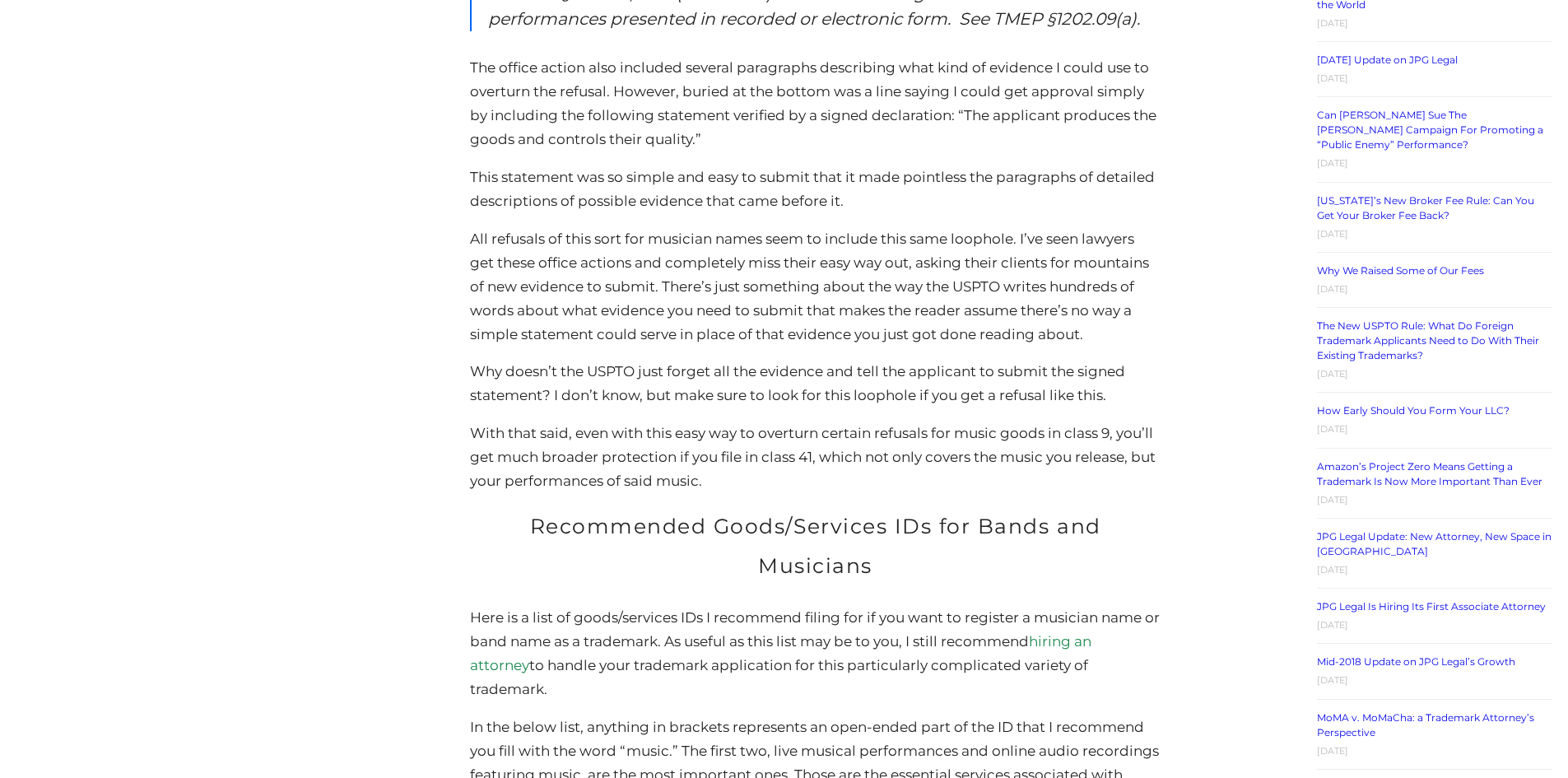
scroll to position [2140, 0]
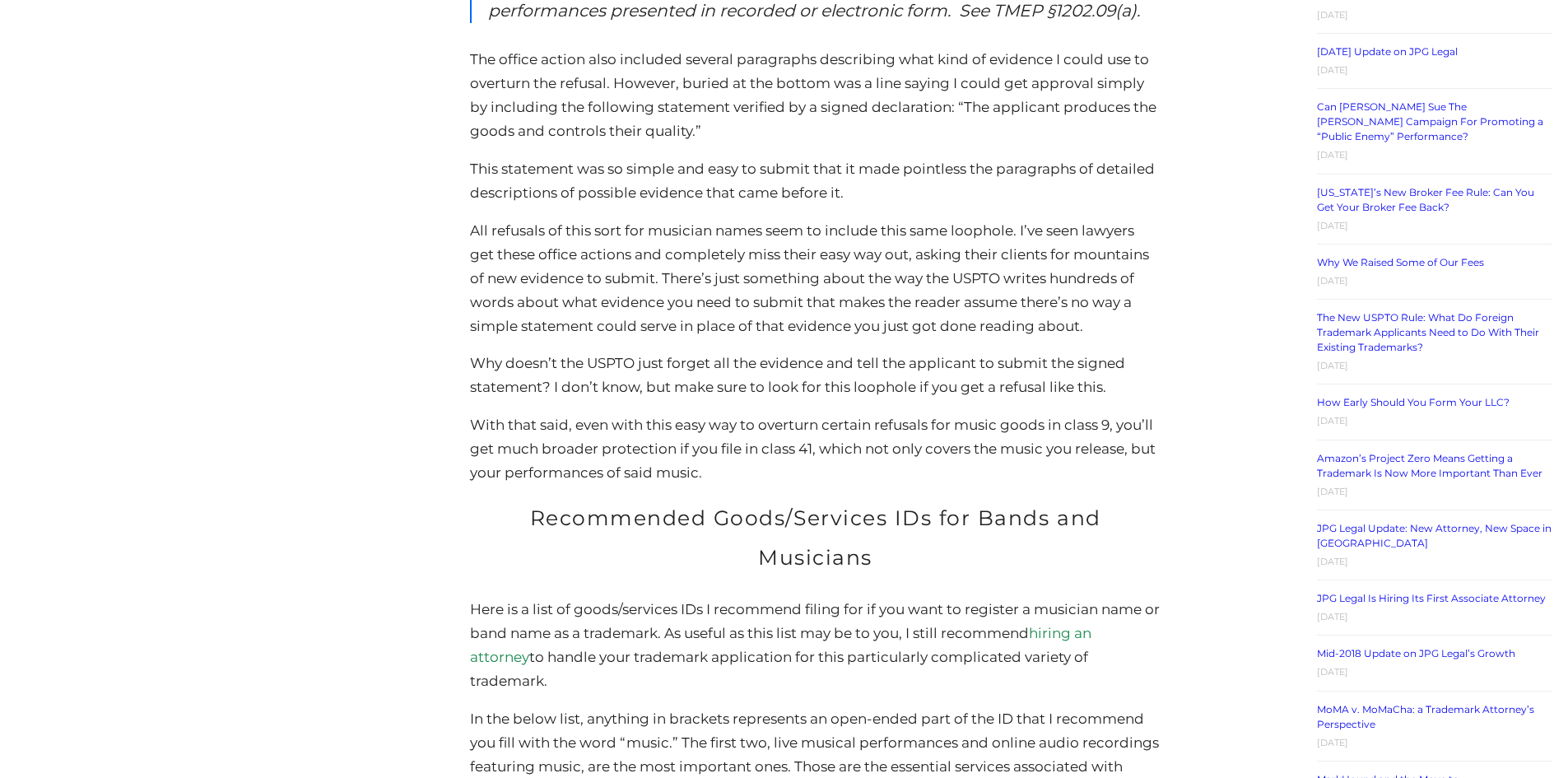
click at [545, 597] on p "Here is a list of goods/services IDs I recommend filing for if you want to regi…" at bounding box center [815, 645] width 690 height 96
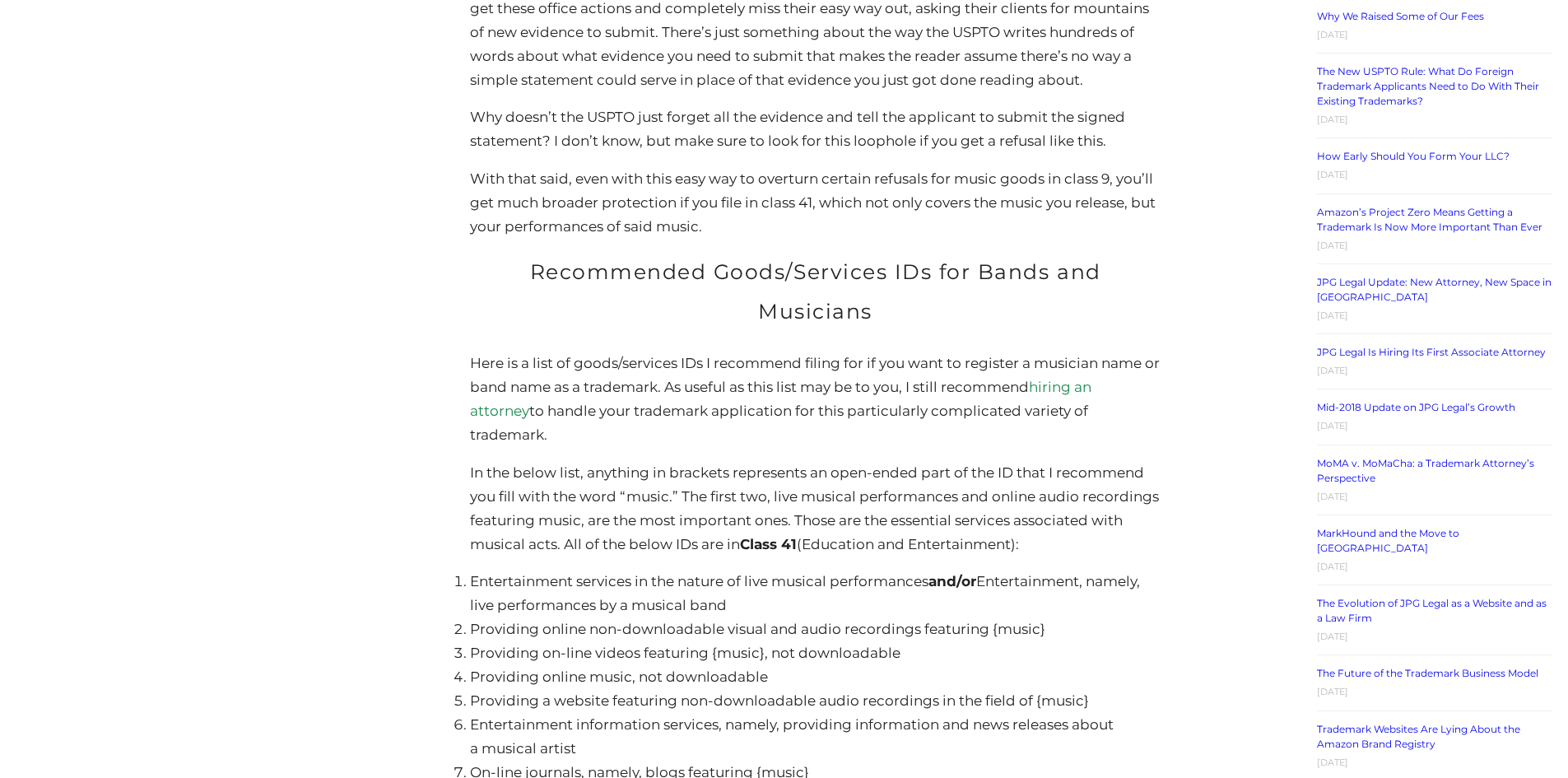
scroll to position [2386, 0]
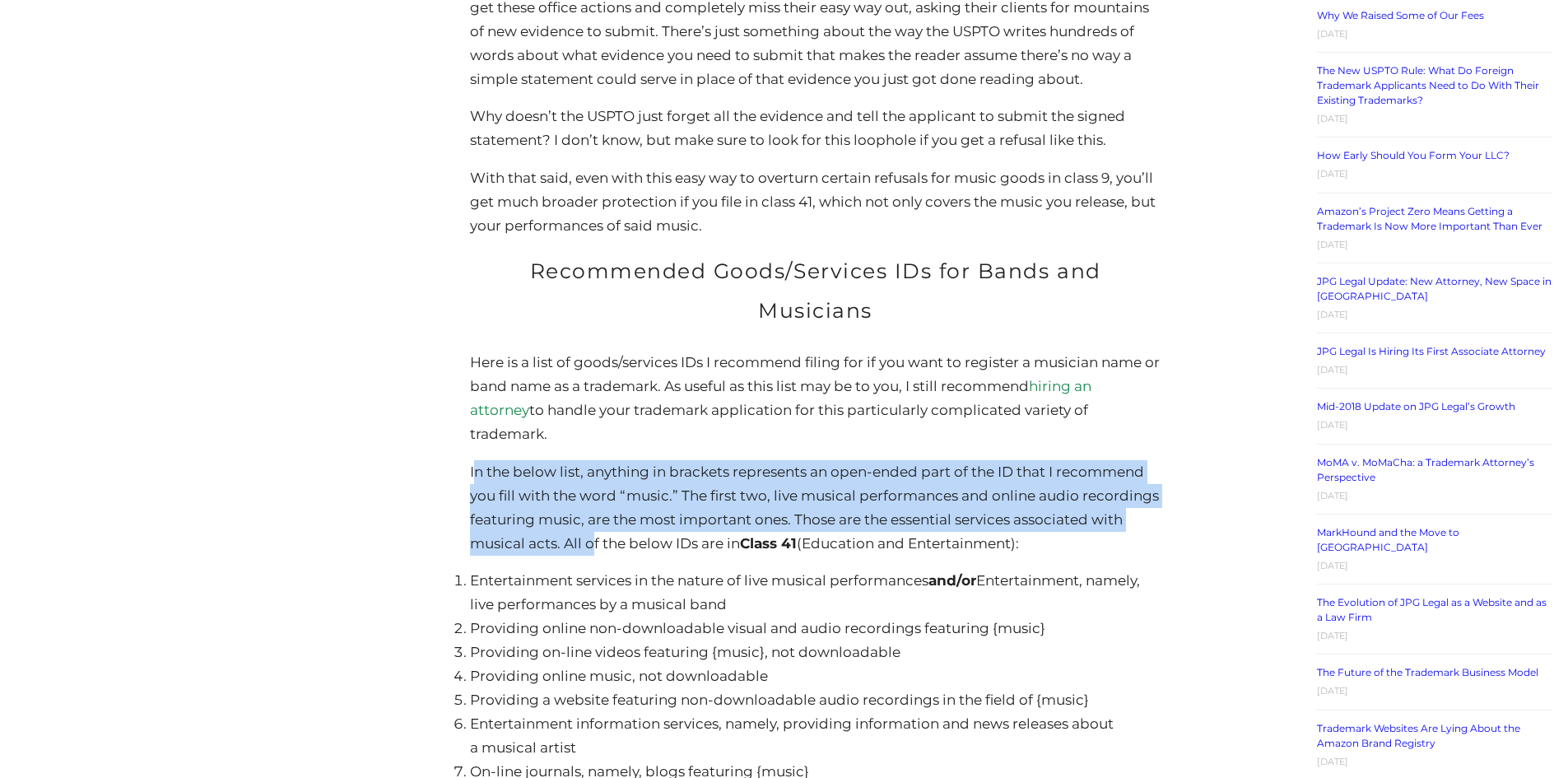
drag, startPoint x: 479, startPoint y: 409, endPoint x: 597, endPoint y: 478, distance: 136.7
click at [595, 478] on p "In the below list, anything in brackets represents an open-ended part of the ID…" at bounding box center [815, 508] width 690 height 96
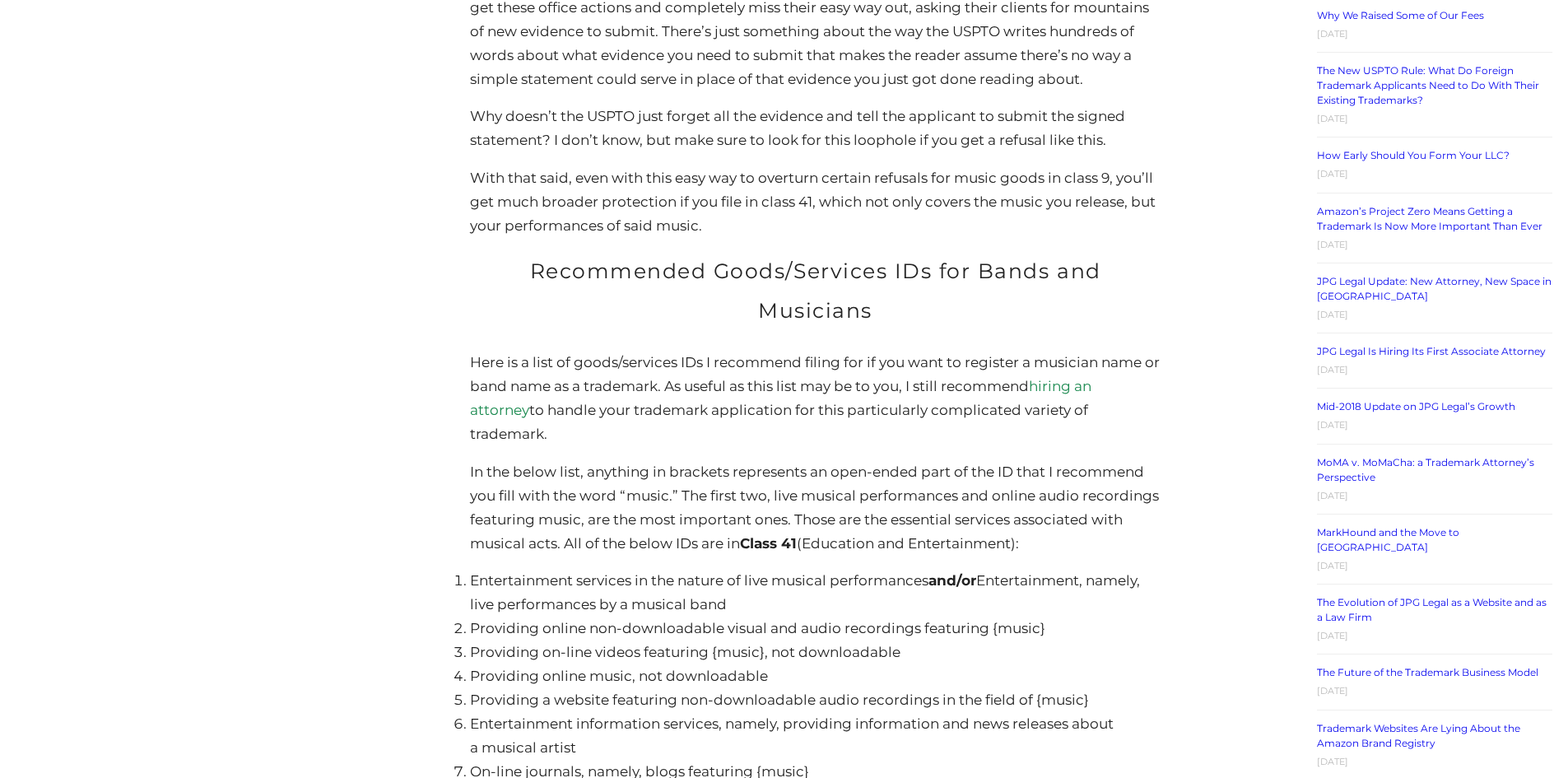
click at [636, 483] on p "In the below list, anything in brackets represents an open-ended part of the ID…" at bounding box center [815, 508] width 690 height 96
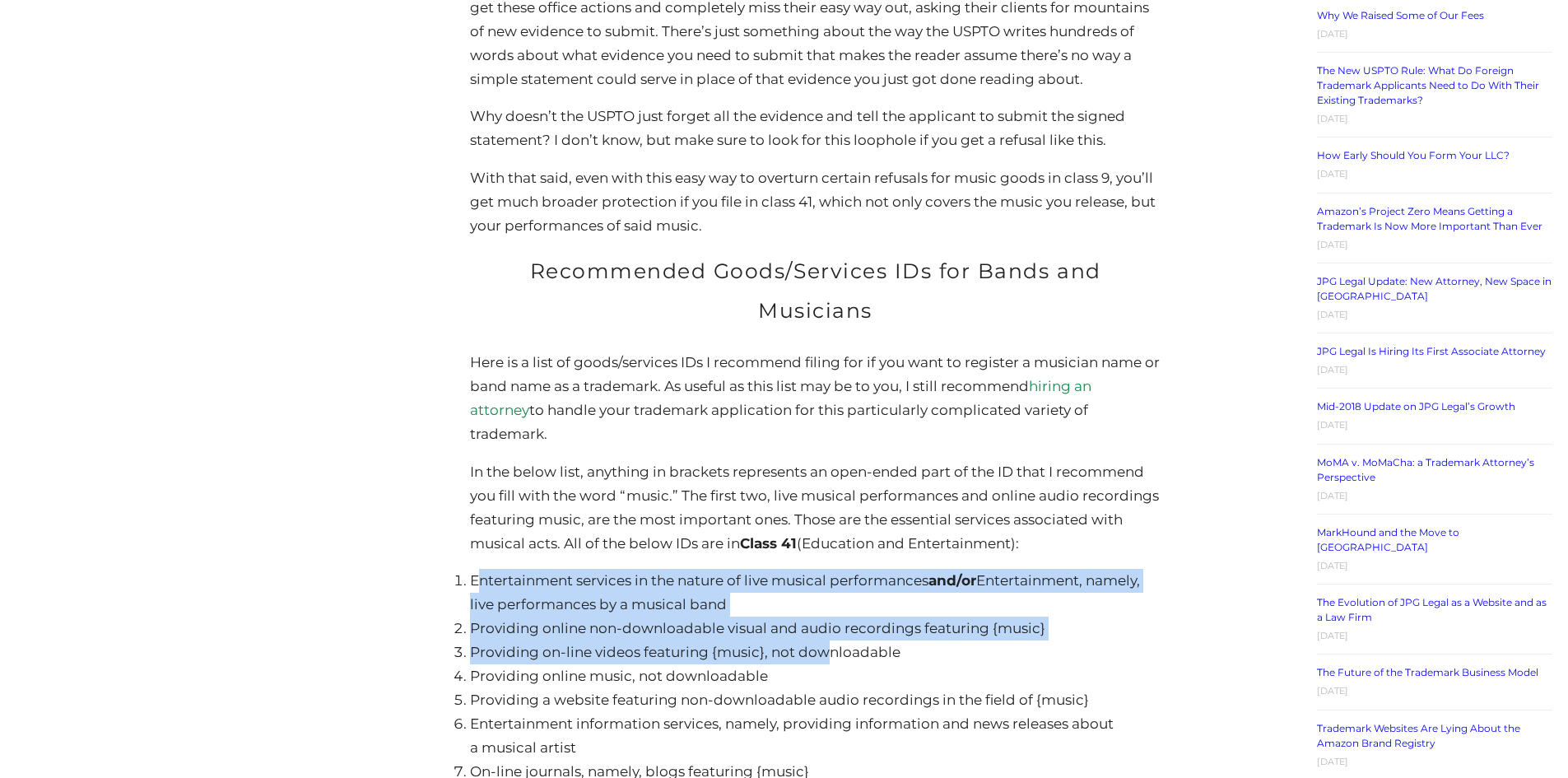
drag, startPoint x: 484, startPoint y: 522, endPoint x: 827, endPoint y: 581, distance: 348.0
click at [827, 581] on ol "Entertainment services in the nature of live musical performances and/or Entert…" at bounding box center [815, 699] width 690 height 261
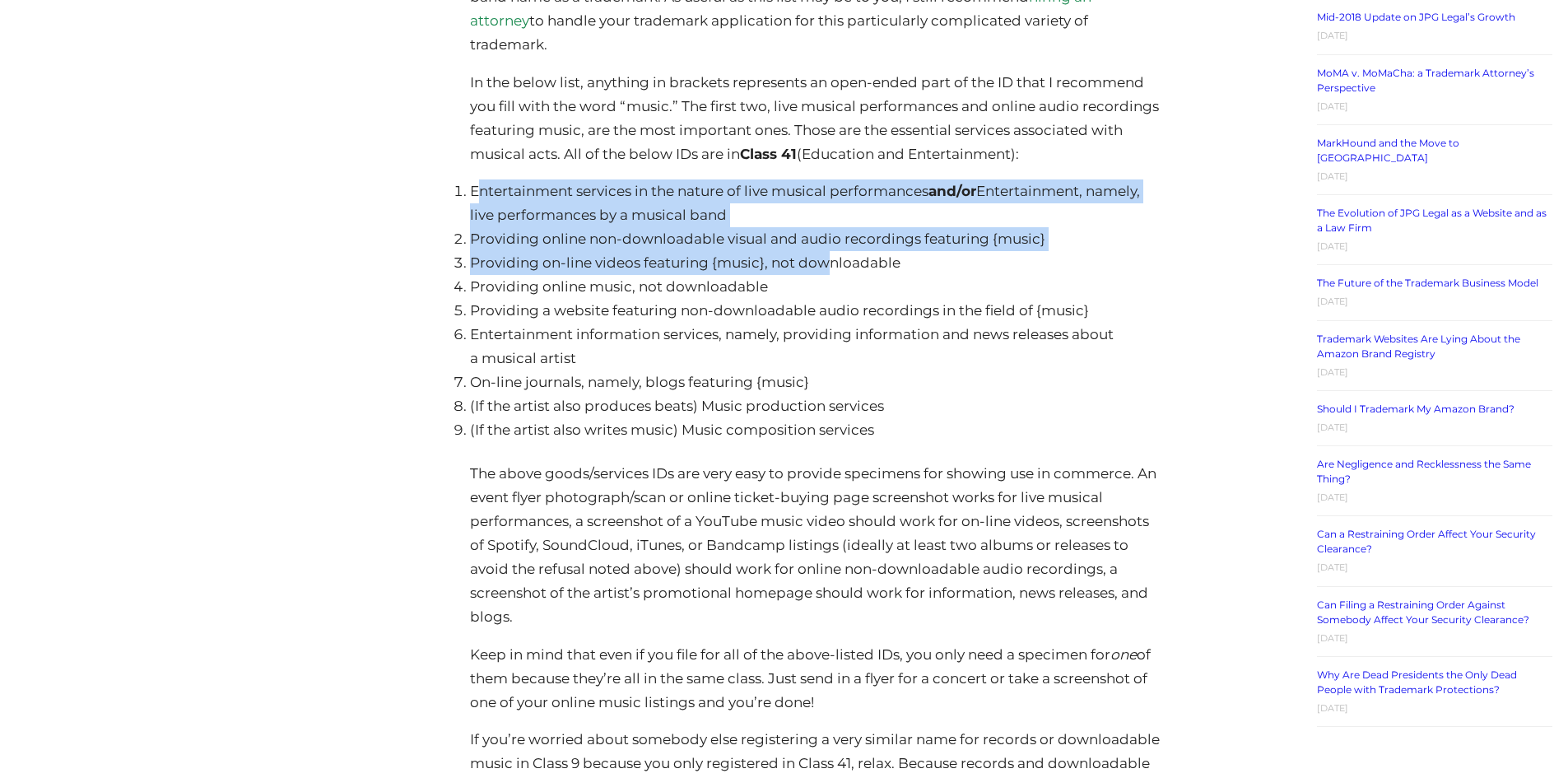
scroll to position [2798, 0]
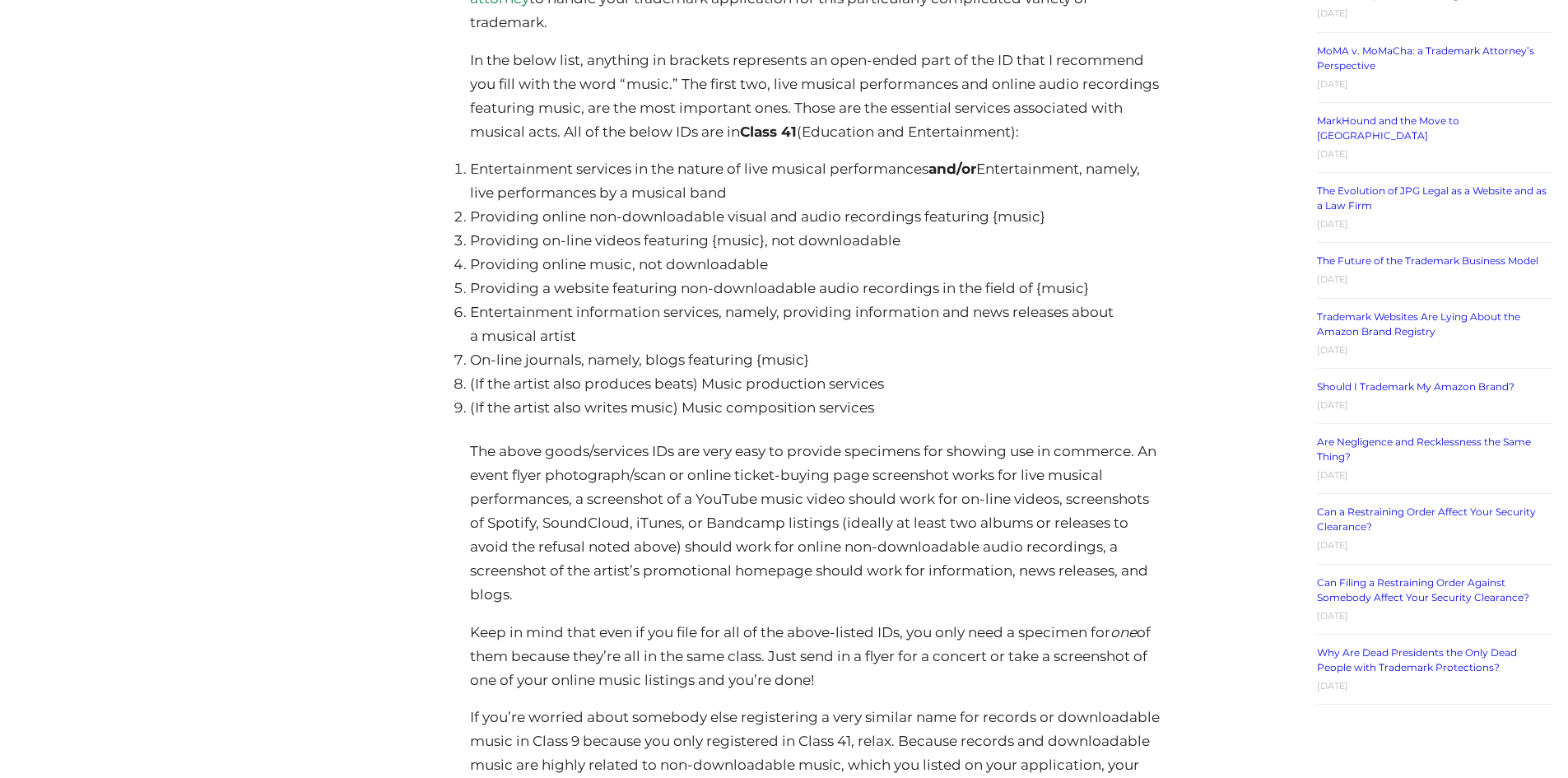
click at [545, 396] on li "(If the artist also writes music) Music composition services" at bounding box center [815, 408] width 690 height 24
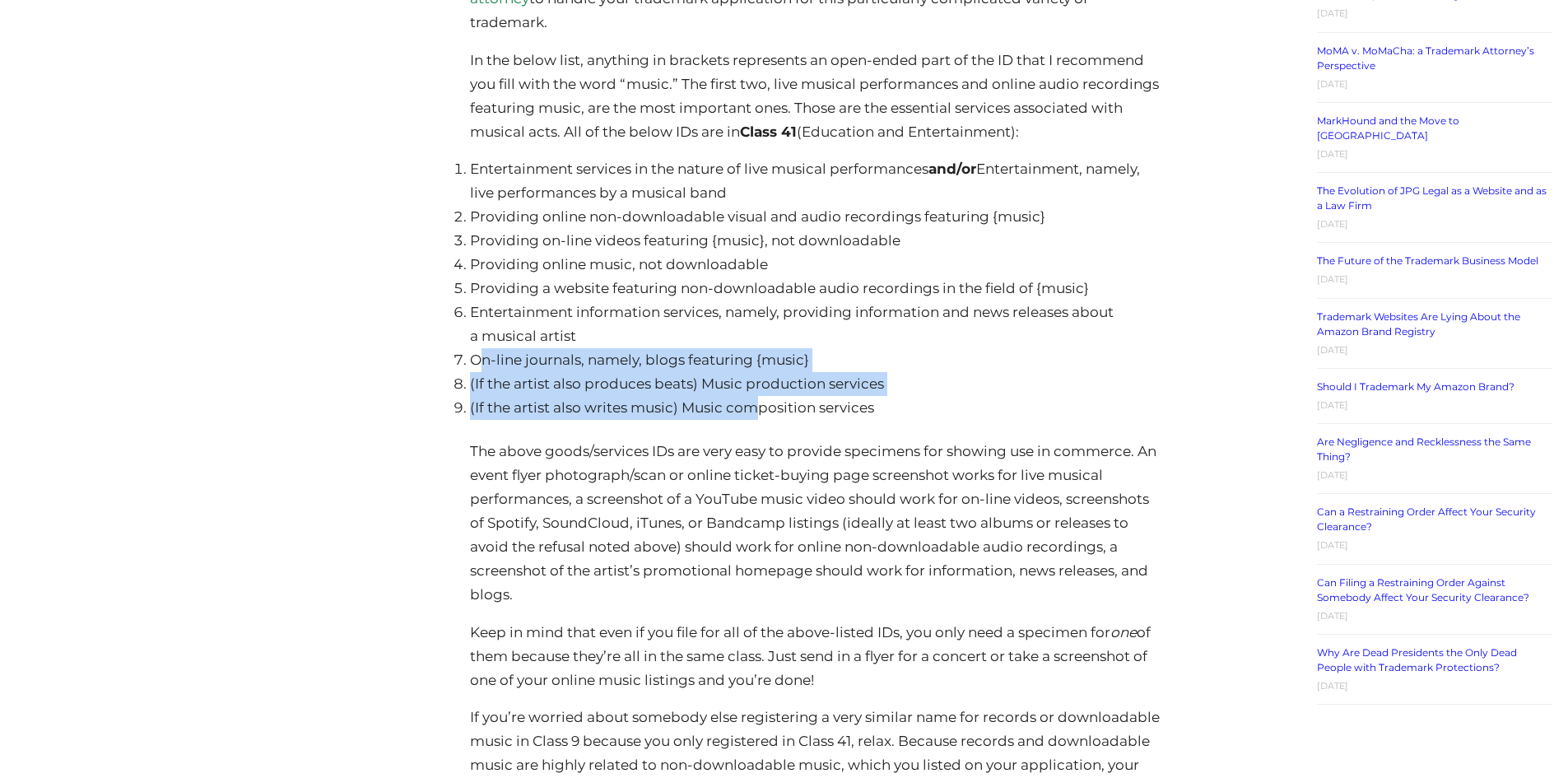
drag, startPoint x: 480, startPoint y: 300, endPoint x: 763, endPoint y: 338, distance: 285.5
click at [763, 338] on ol "Entertainment services in the nature of live musical performances and/or Entert…" at bounding box center [815, 287] width 690 height 261
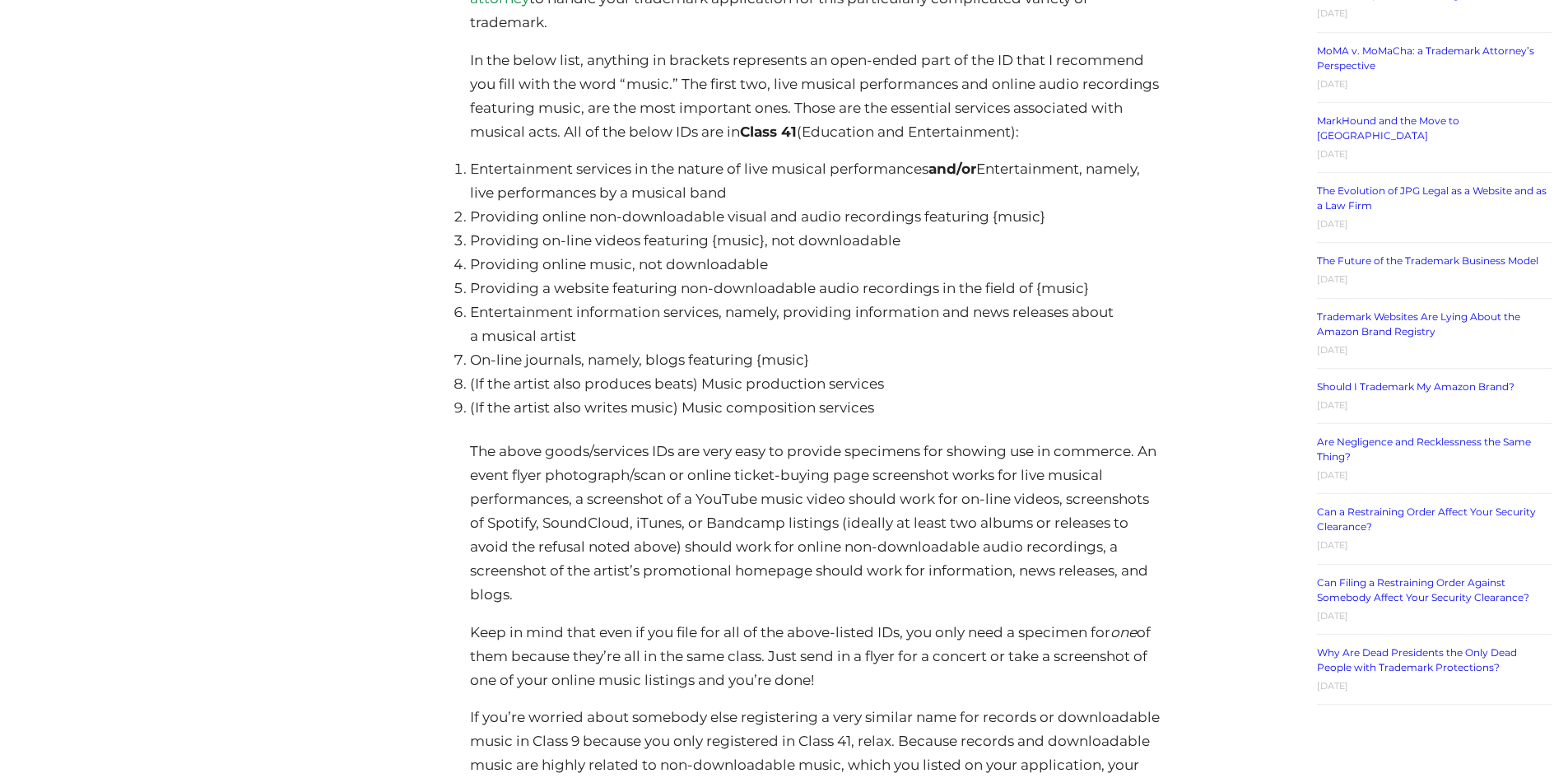
click at [499, 276] on li "Providing a website featuring non-downloadable audio recordings in the field of…" at bounding box center [815, 288] width 690 height 24
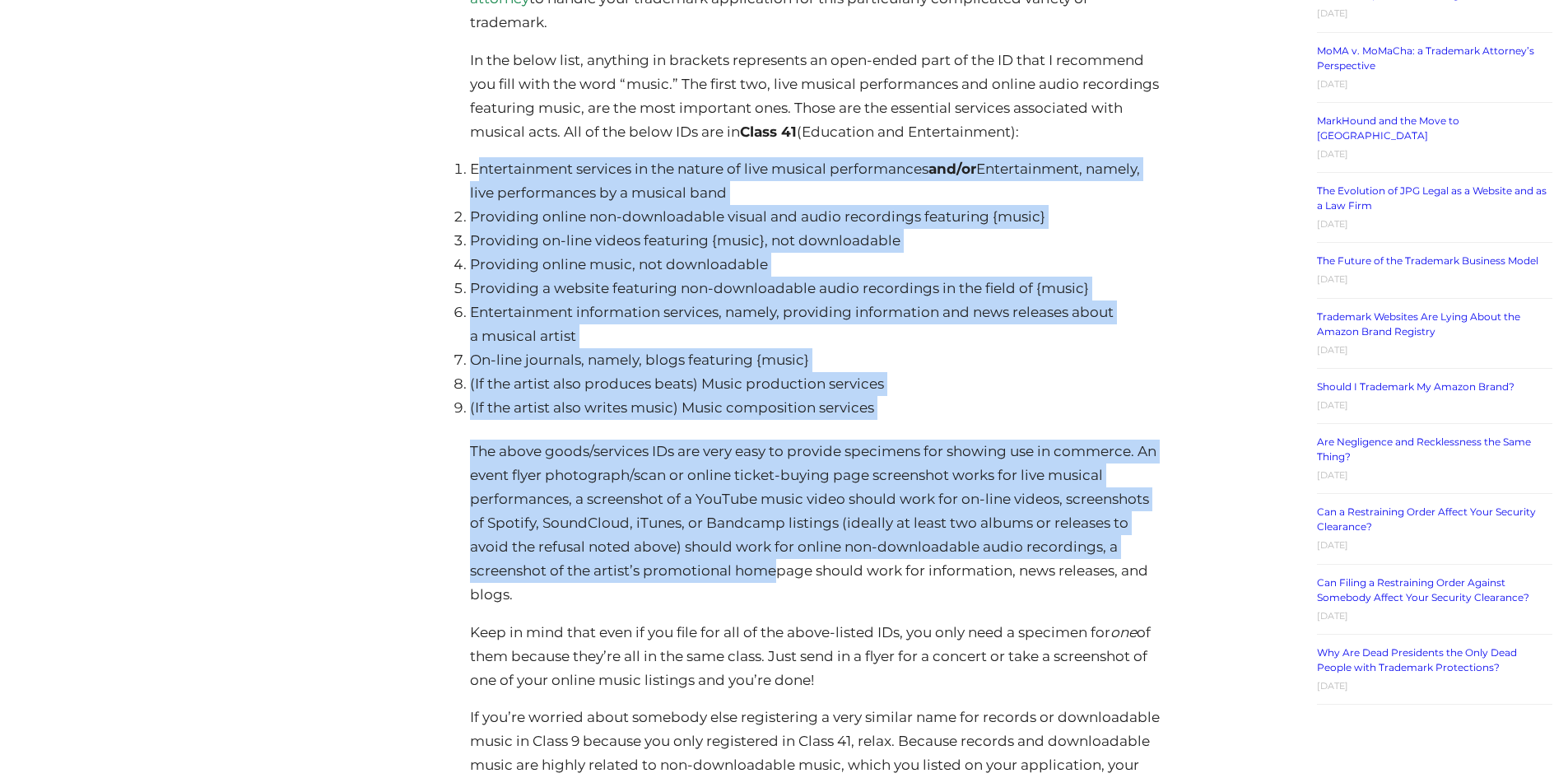
drag, startPoint x: 482, startPoint y: 110, endPoint x: 776, endPoint y: 511, distance: 497.2
click at [626, 486] on p "The above goods/services IDs are very easy to provide specimens for showing use…" at bounding box center [815, 523] width 690 height 167
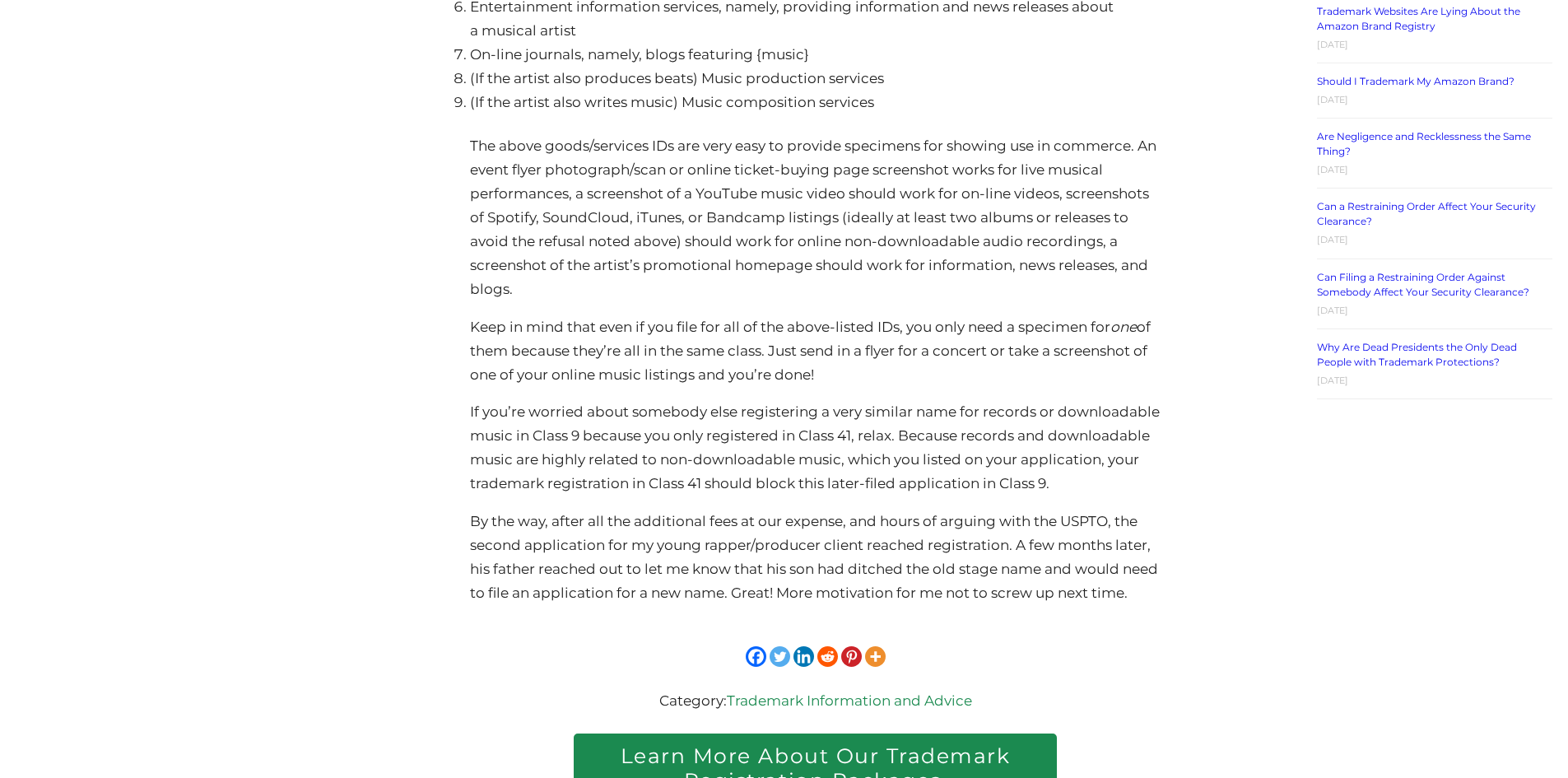
scroll to position [3127, 0]
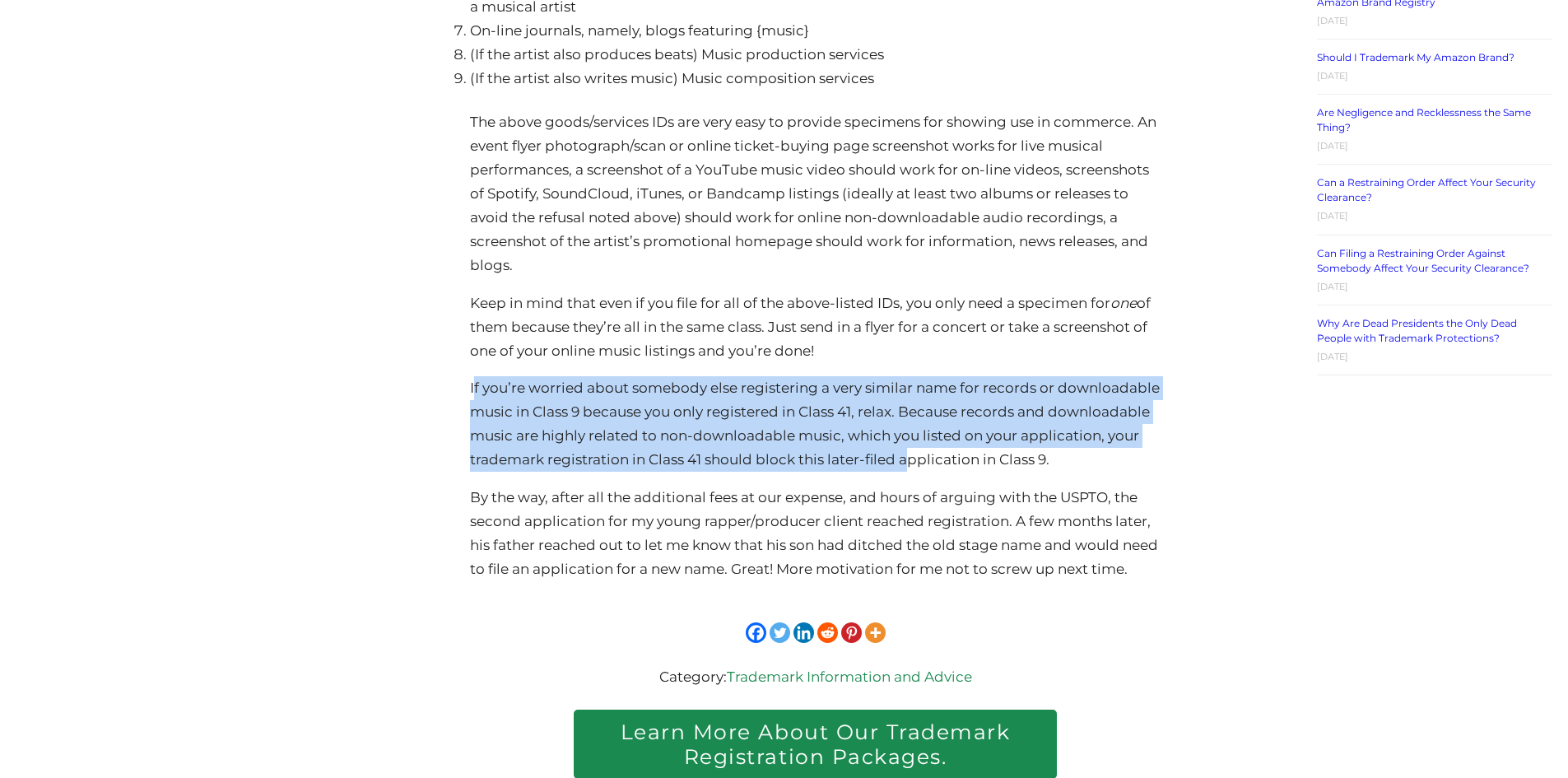
drag, startPoint x: 475, startPoint y: 331, endPoint x: 909, endPoint y: 393, distance: 438.4
click at [909, 393] on p "If you’re worried about somebody else registering a very similar name for recor…" at bounding box center [815, 424] width 690 height 96
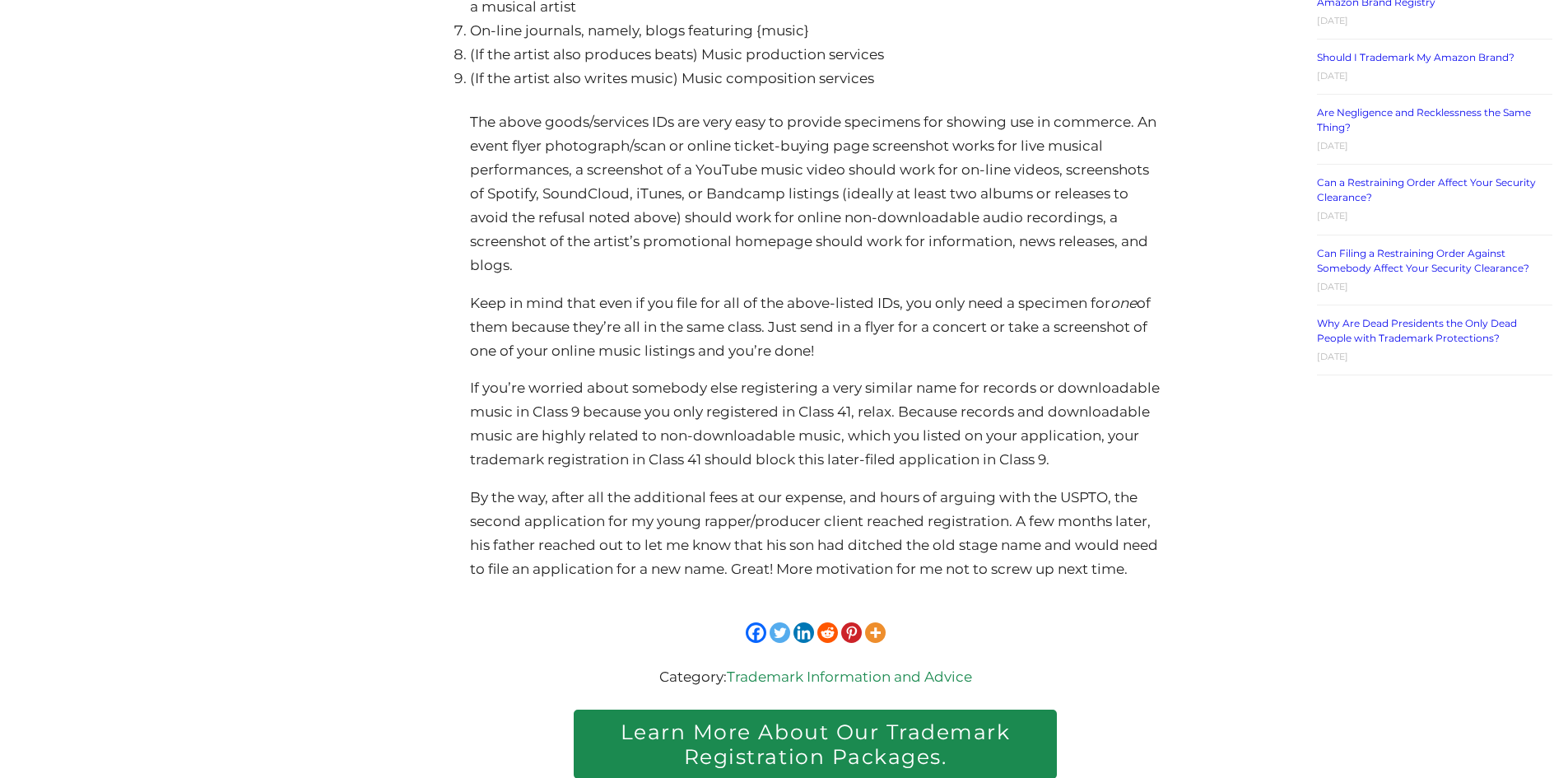
click at [941, 398] on p "If you’re worried about somebody else registering a very similar name for recor…" at bounding box center [815, 424] width 690 height 96
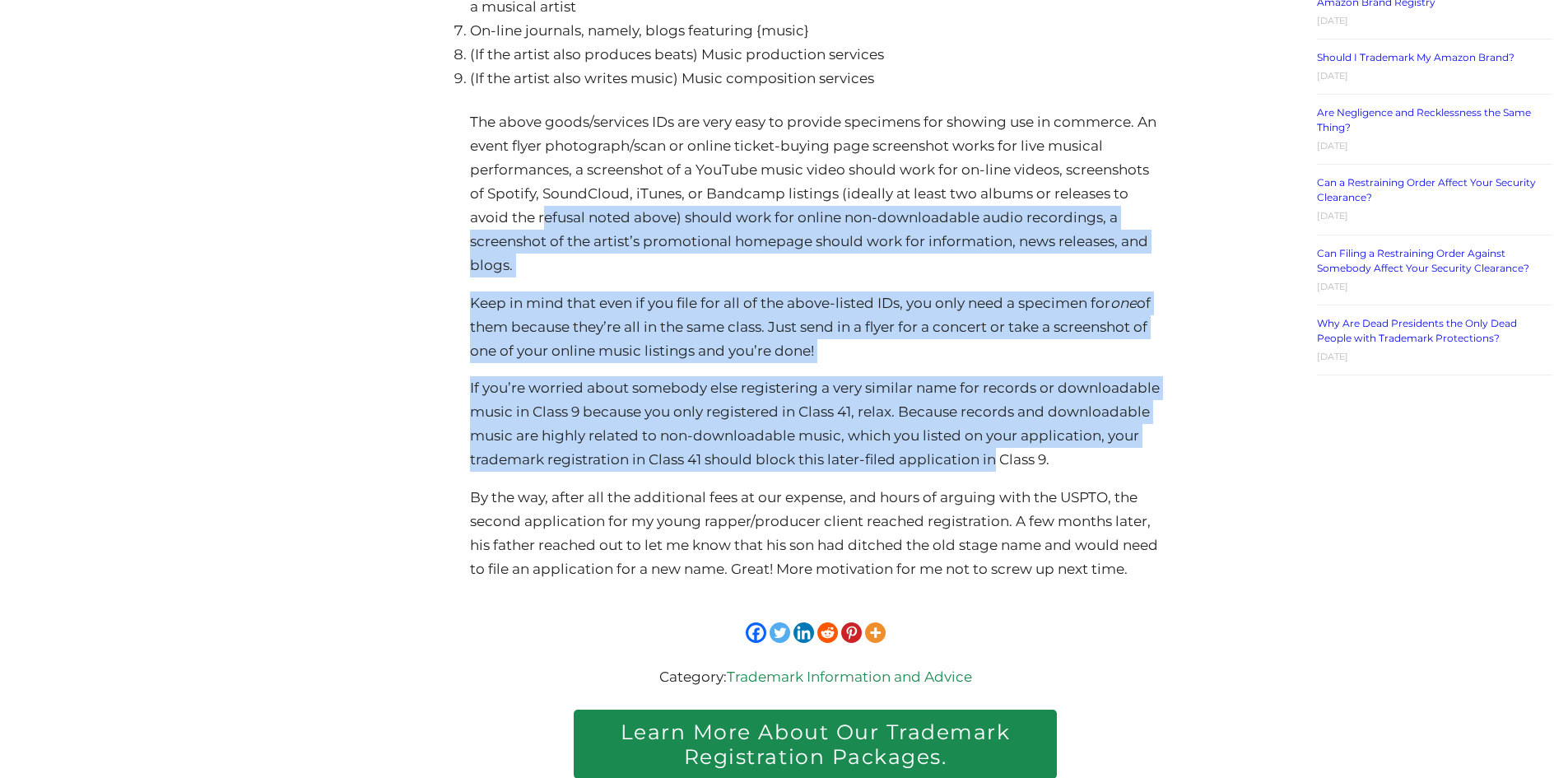
drag, startPoint x: 997, startPoint y: 403, endPoint x: 545, endPoint y: 152, distance: 517.0
click at [561, 376] on p "If you’re worried about somebody else registering a very similar name for recor…" at bounding box center [815, 424] width 690 height 96
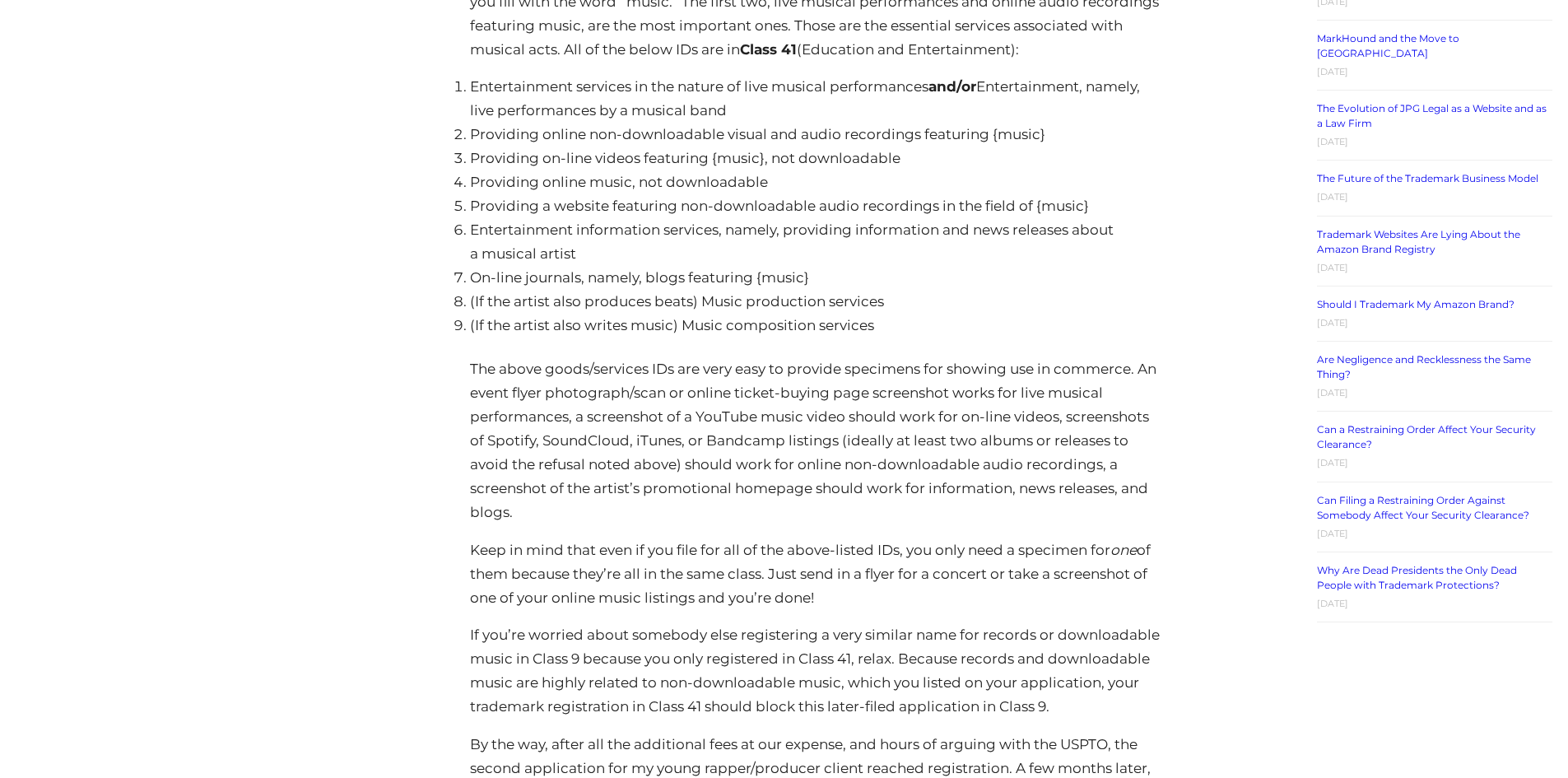
scroll to position [2962, 0]
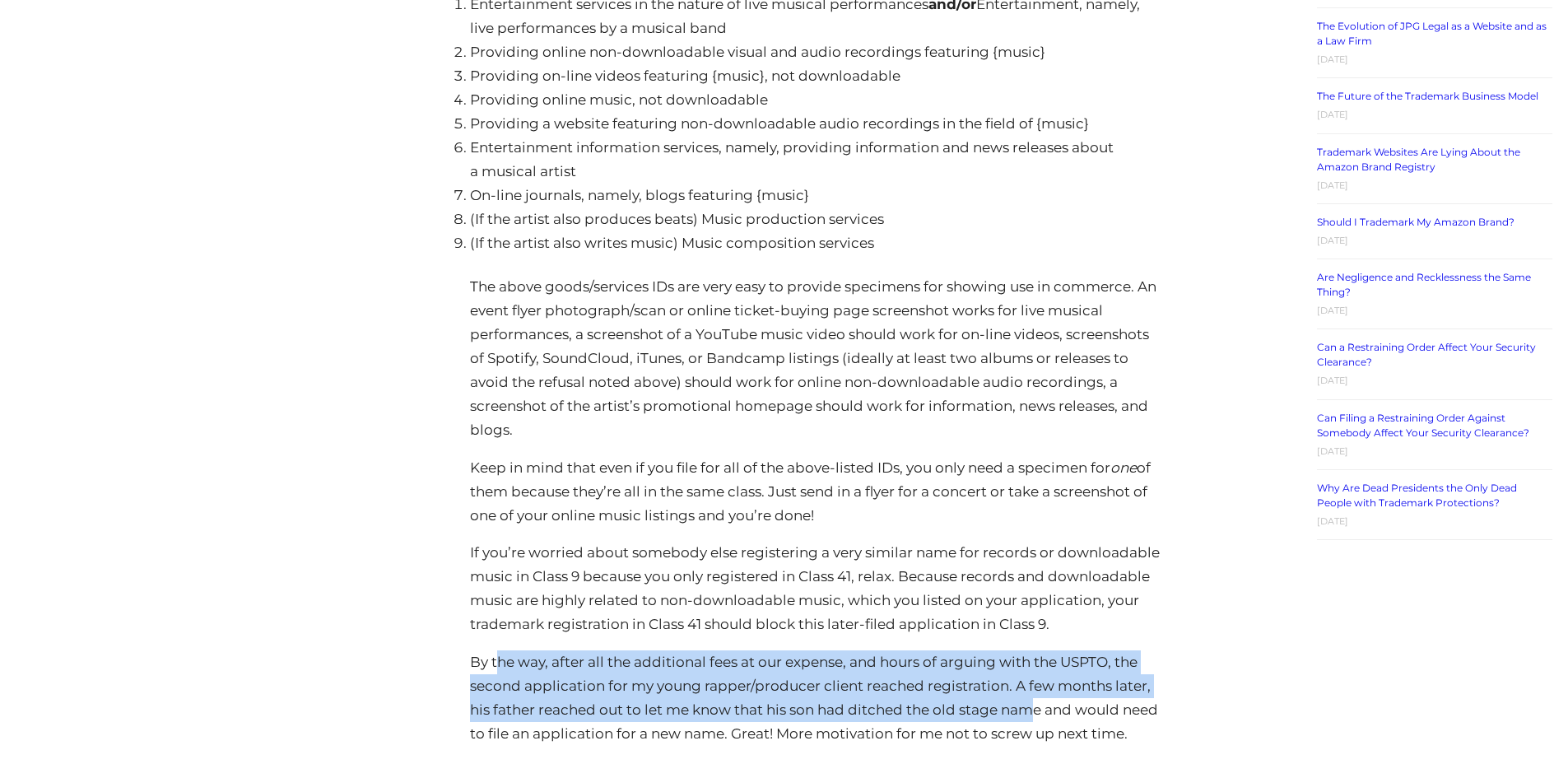
drag, startPoint x: 496, startPoint y: 603, endPoint x: 1037, endPoint y: 645, distance: 542.6
click at [1037, 650] on p "By the way, after all the additional fees at our expense, and hours of arguing …" at bounding box center [815, 698] width 690 height 96
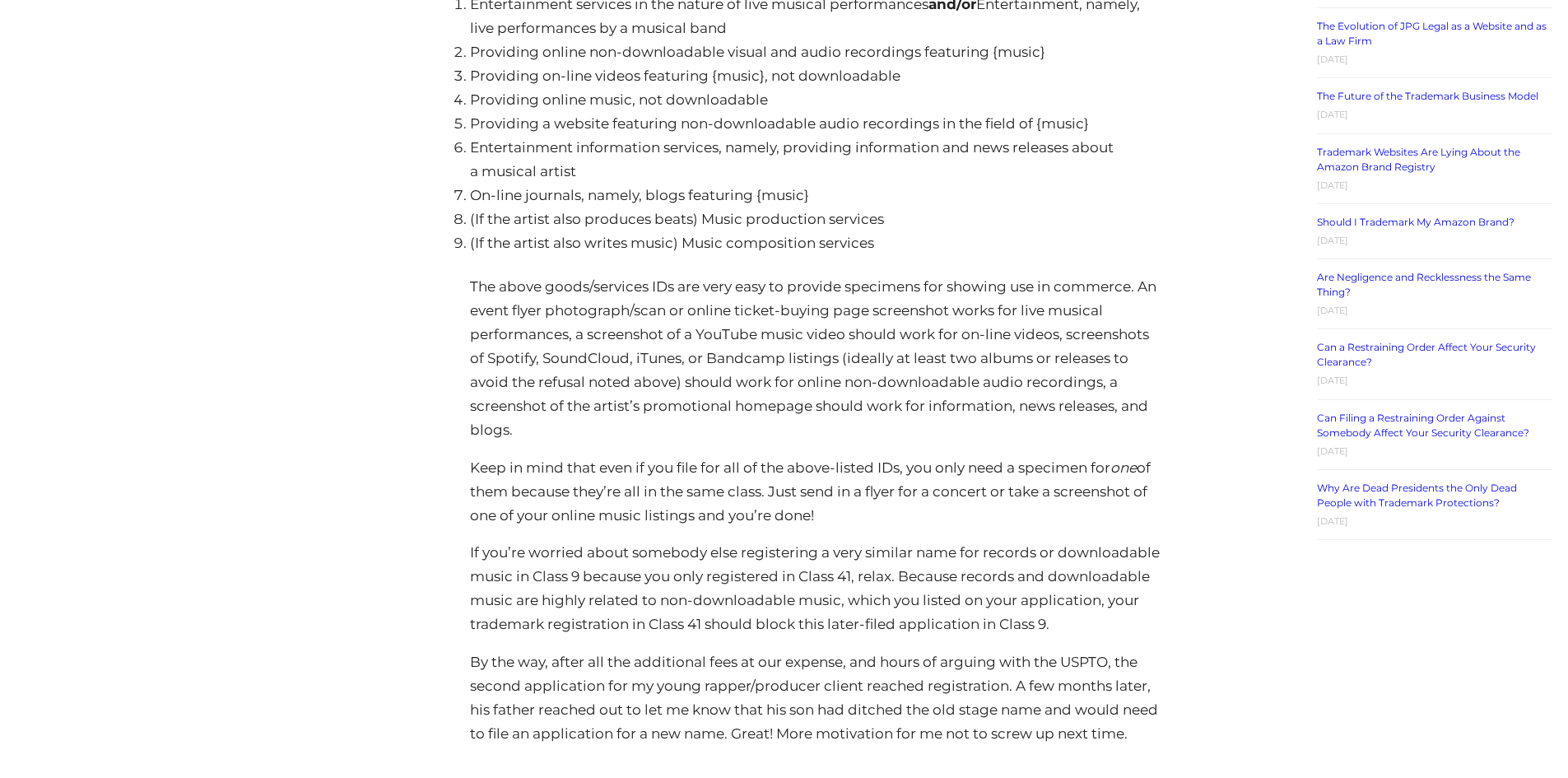
click at [1074, 650] on p "By the way, after all the additional fees at our expense, and hours of arguing …" at bounding box center [815, 698] width 690 height 96
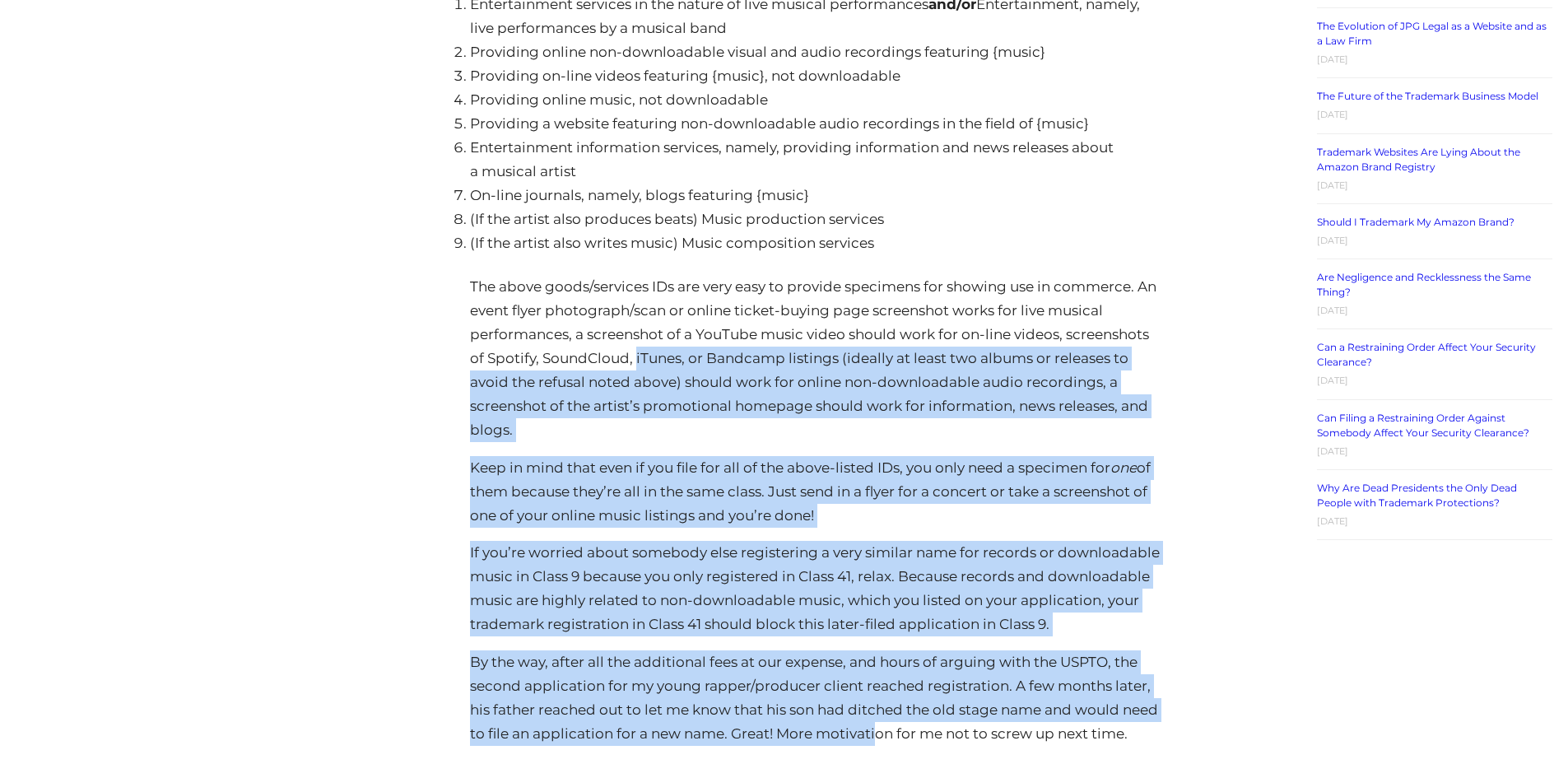
drag, startPoint x: 915, startPoint y: 675, endPoint x: 636, endPoint y: 307, distance: 461.8
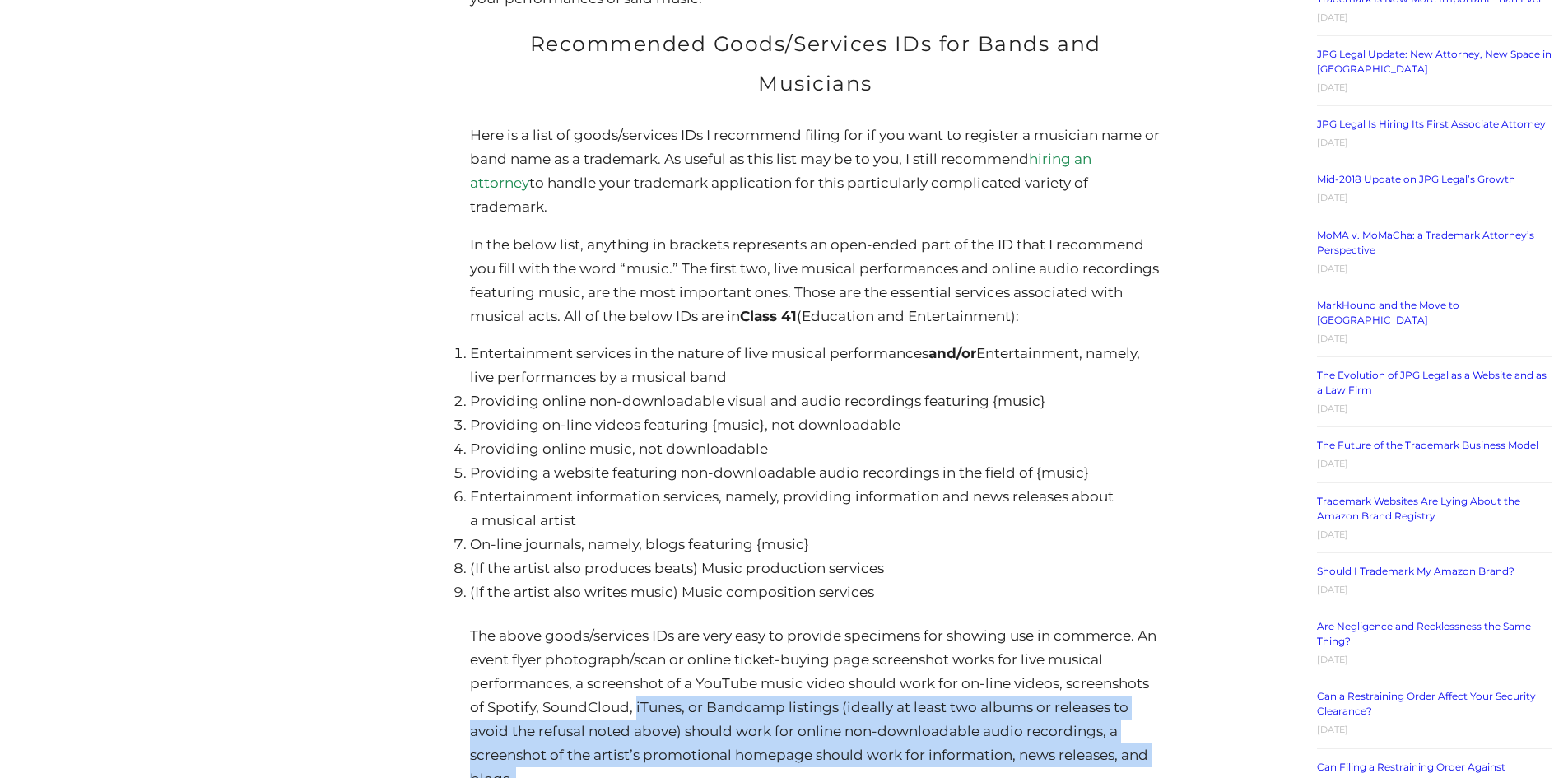
scroll to position [2469, 0]
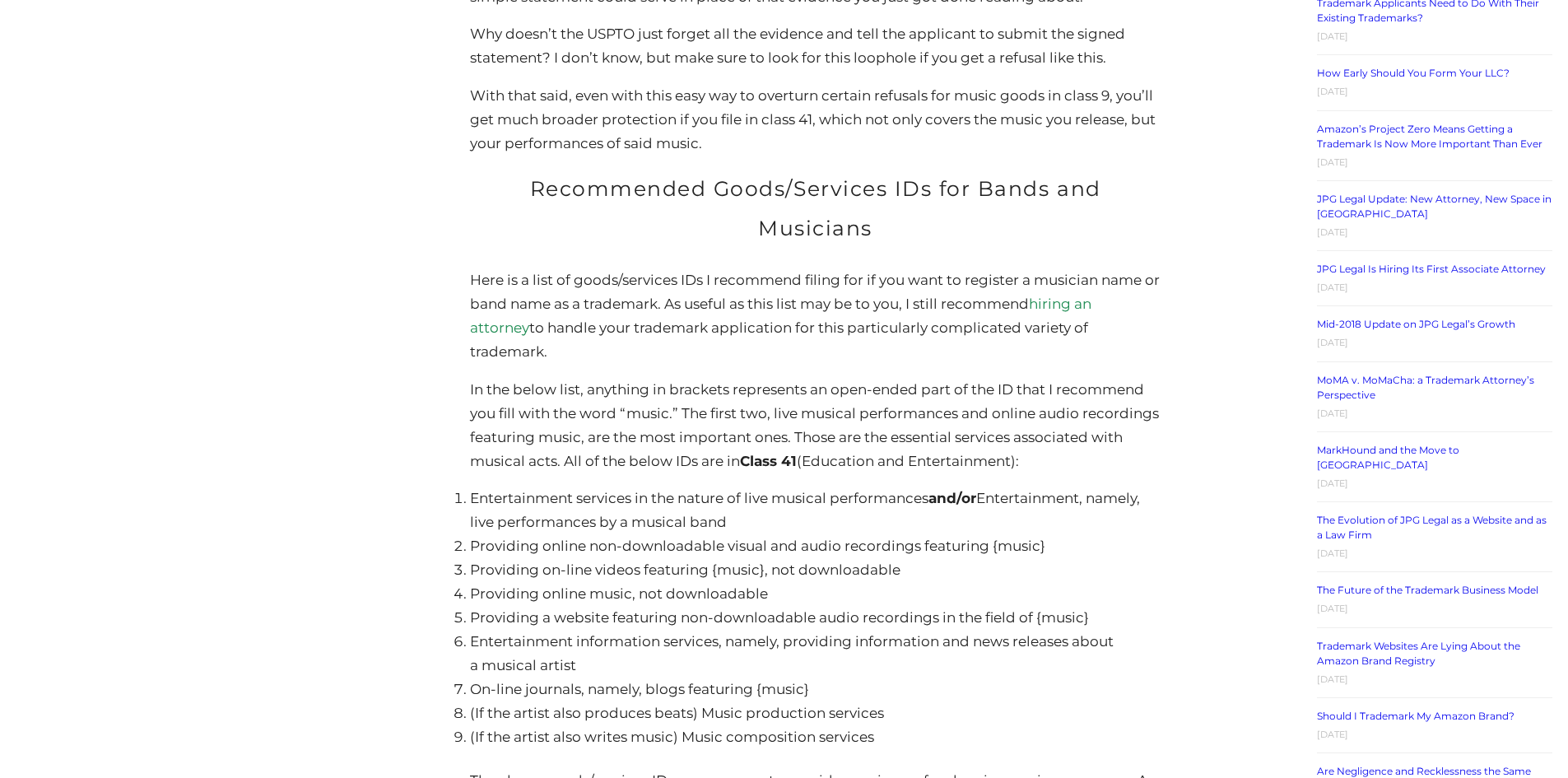
click at [519, 486] on li "Entertainment services in the nature of live musical performances and/or Entert…" at bounding box center [815, 510] width 690 height 48
